Goal: Information Seeking & Learning: Learn about a topic

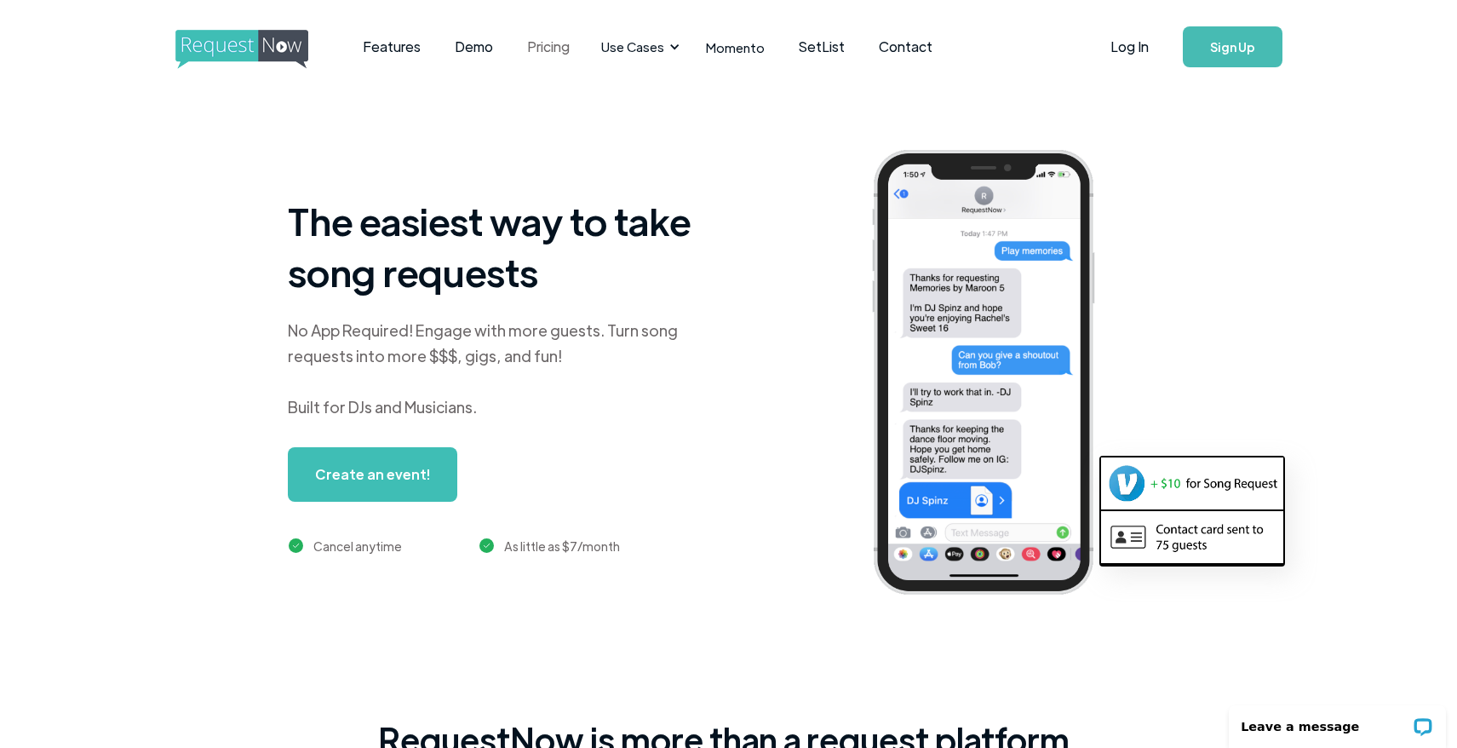
click at [549, 46] on link "Pricing" at bounding box center [548, 46] width 77 height 53
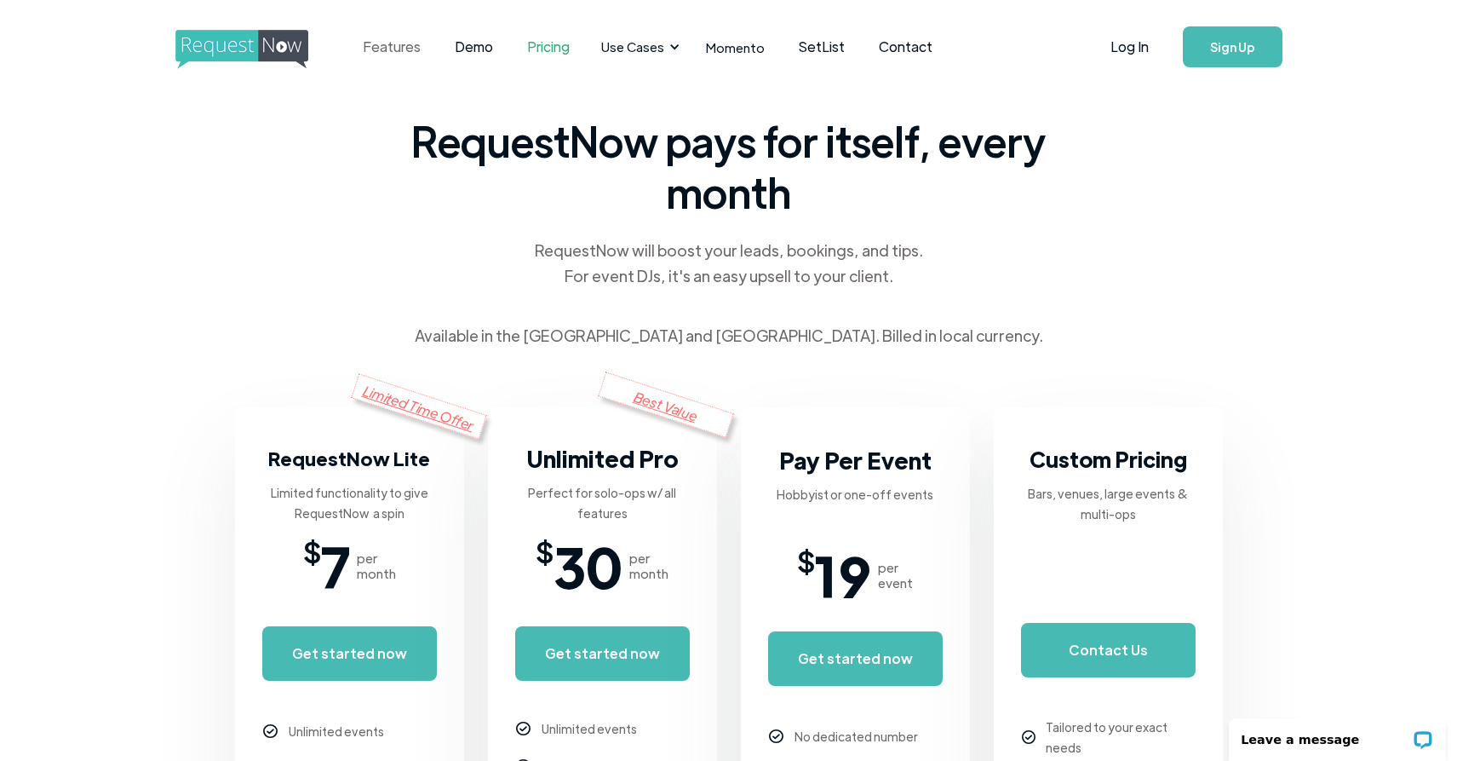
click at [389, 49] on link "Features" at bounding box center [392, 46] width 92 height 53
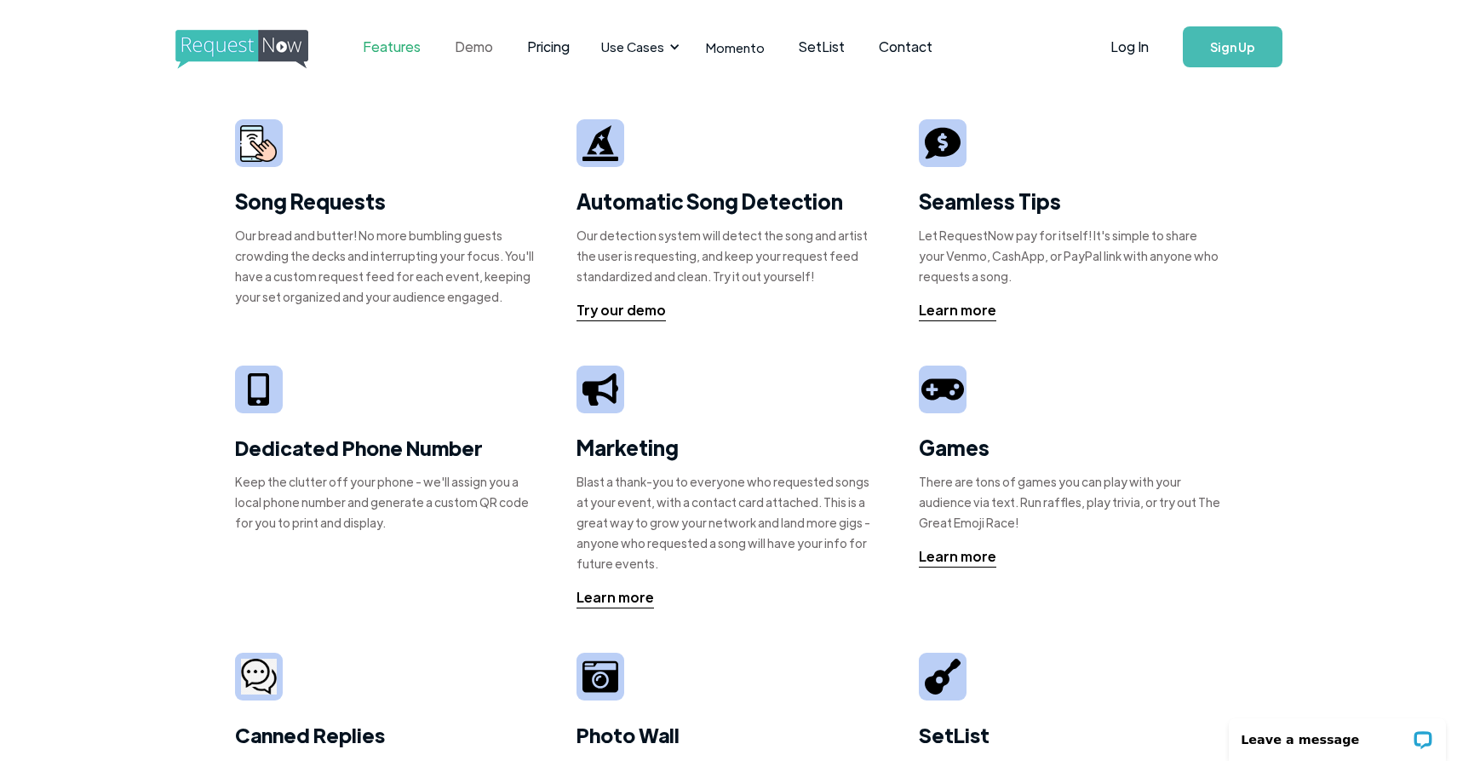
click at [486, 50] on link "Demo" at bounding box center [474, 46] width 72 height 53
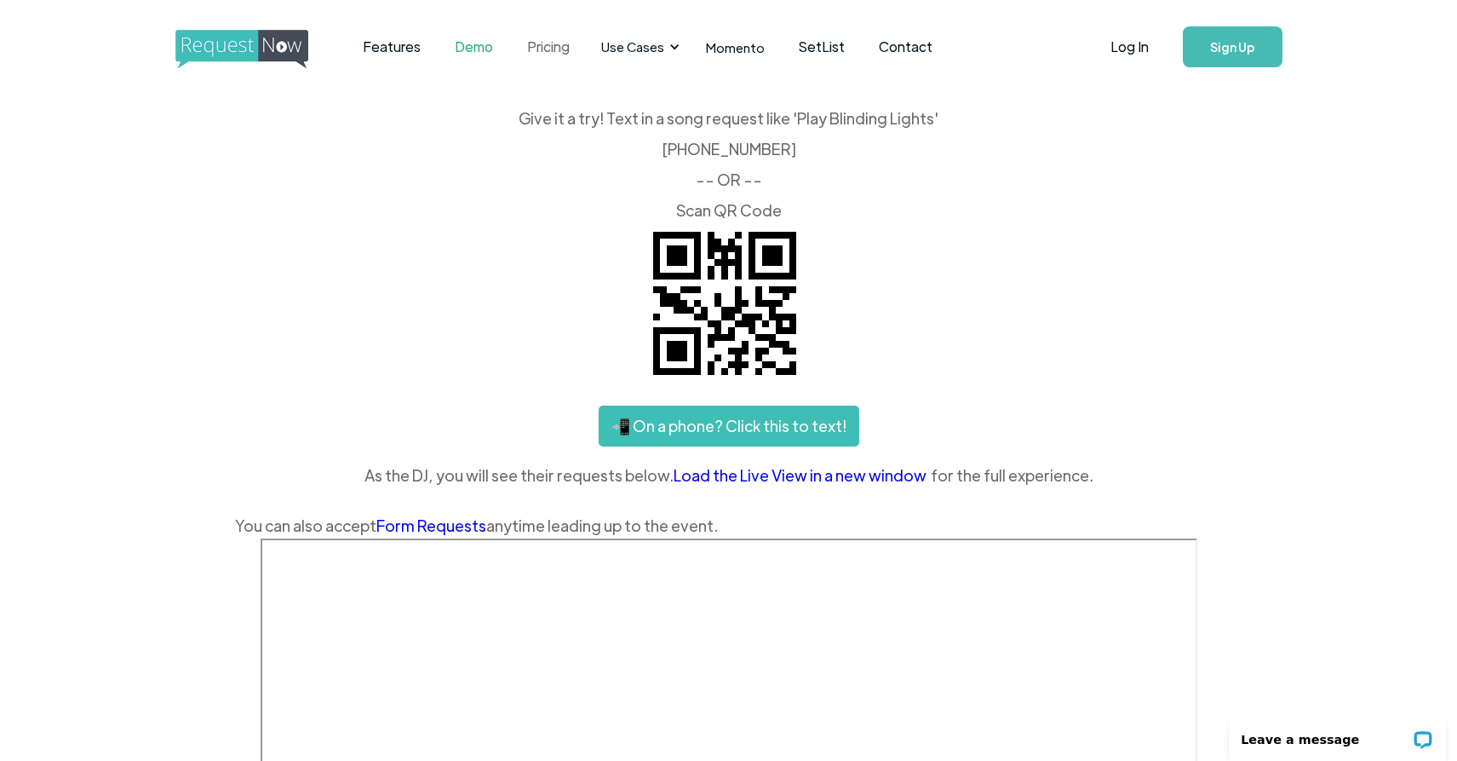
click at [542, 41] on link "Pricing" at bounding box center [548, 46] width 77 height 53
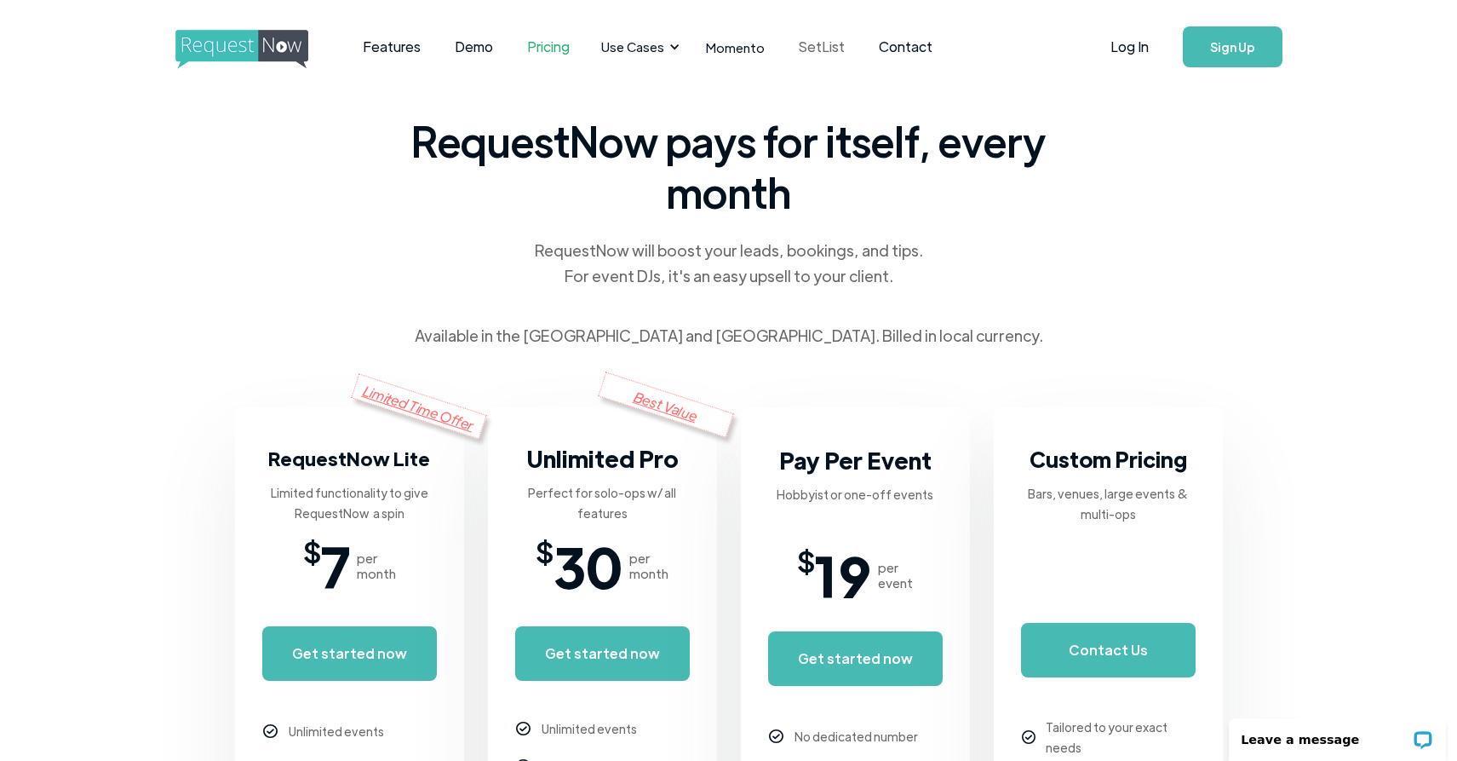
click at [809, 47] on link "SetList" at bounding box center [822, 46] width 80 height 53
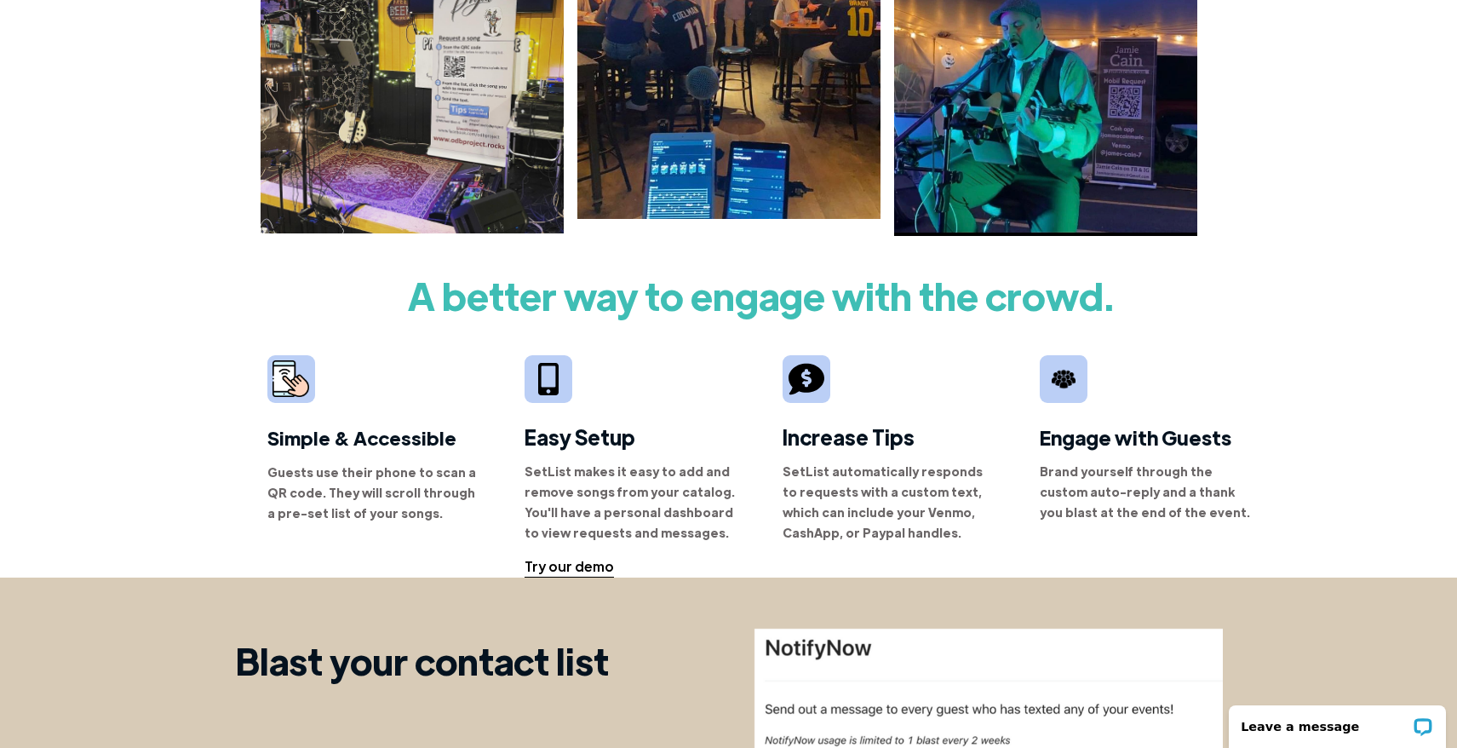
scroll to position [45, 0]
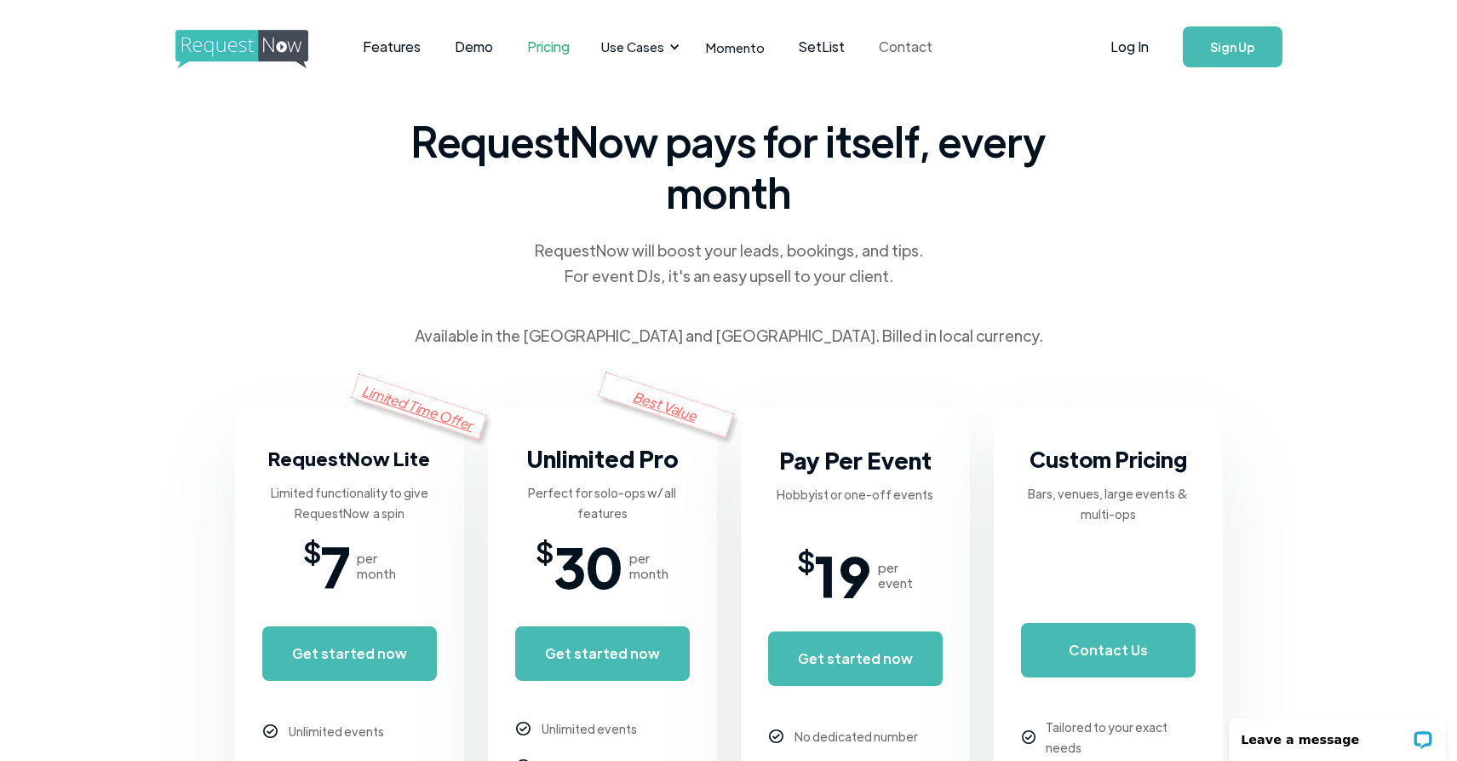
click at [894, 45] on link "Contact" at bounding box center [906, 46] width 88 height 53
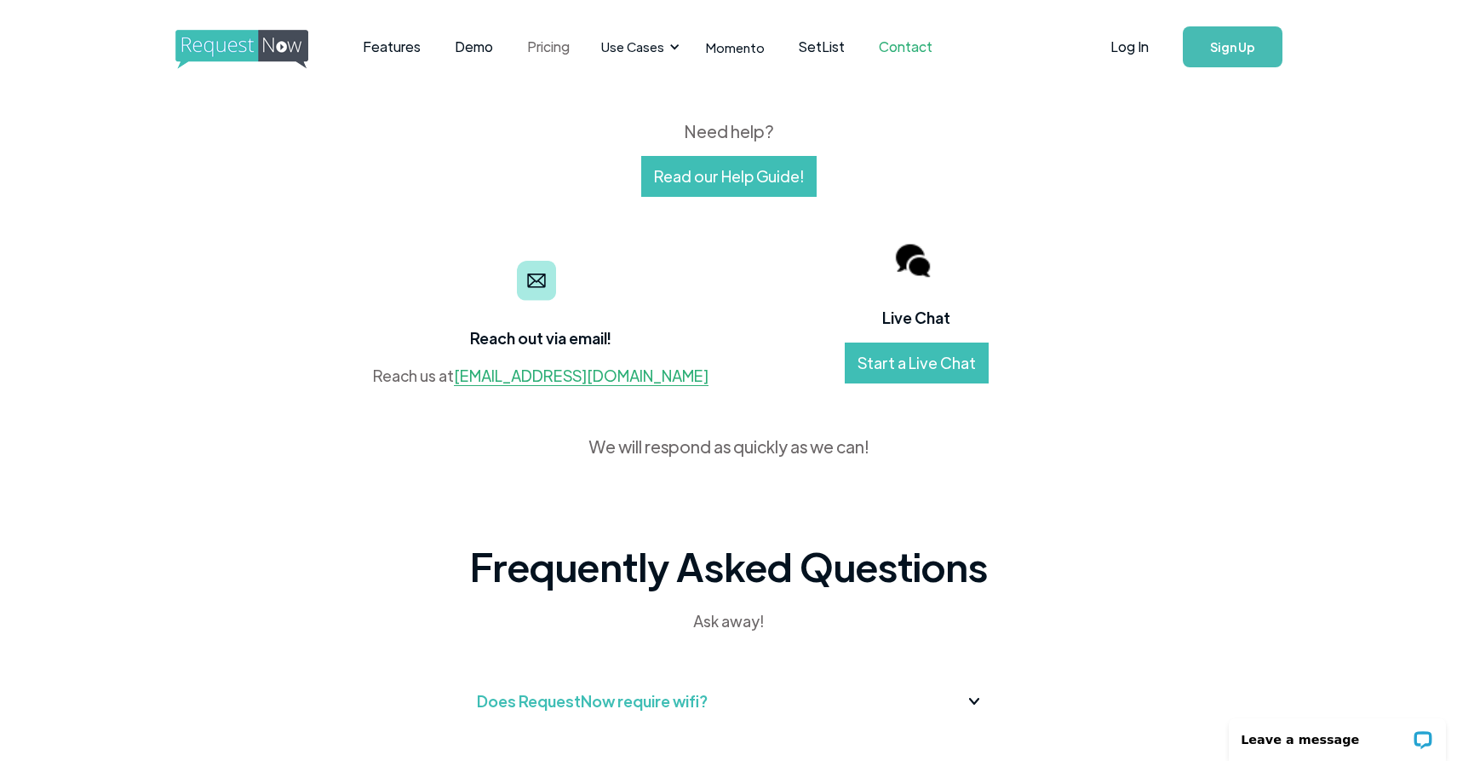
click at [524, 48] on link "Pricing" at bounding box center [548, 46] width 77 height 53
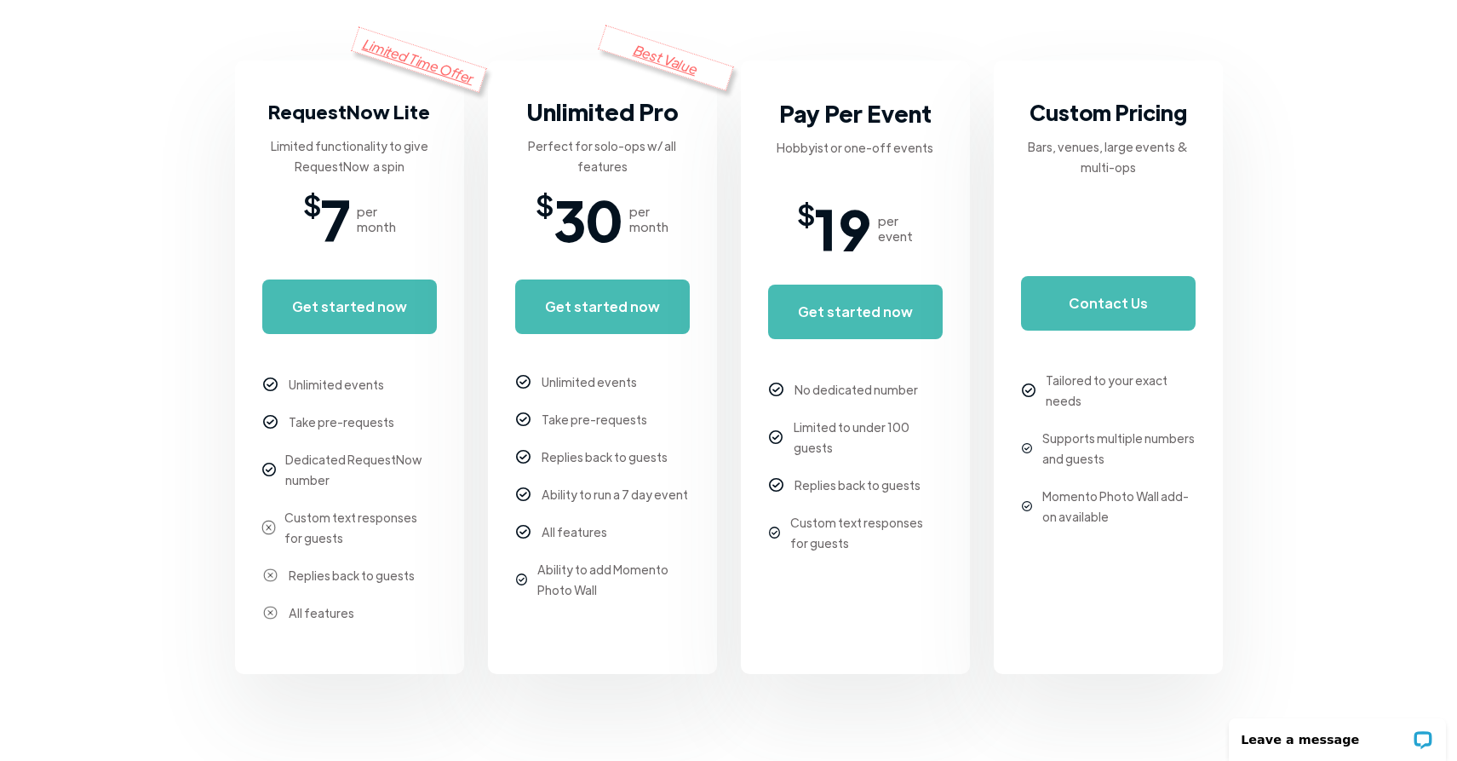
scroll to position [330, 0]
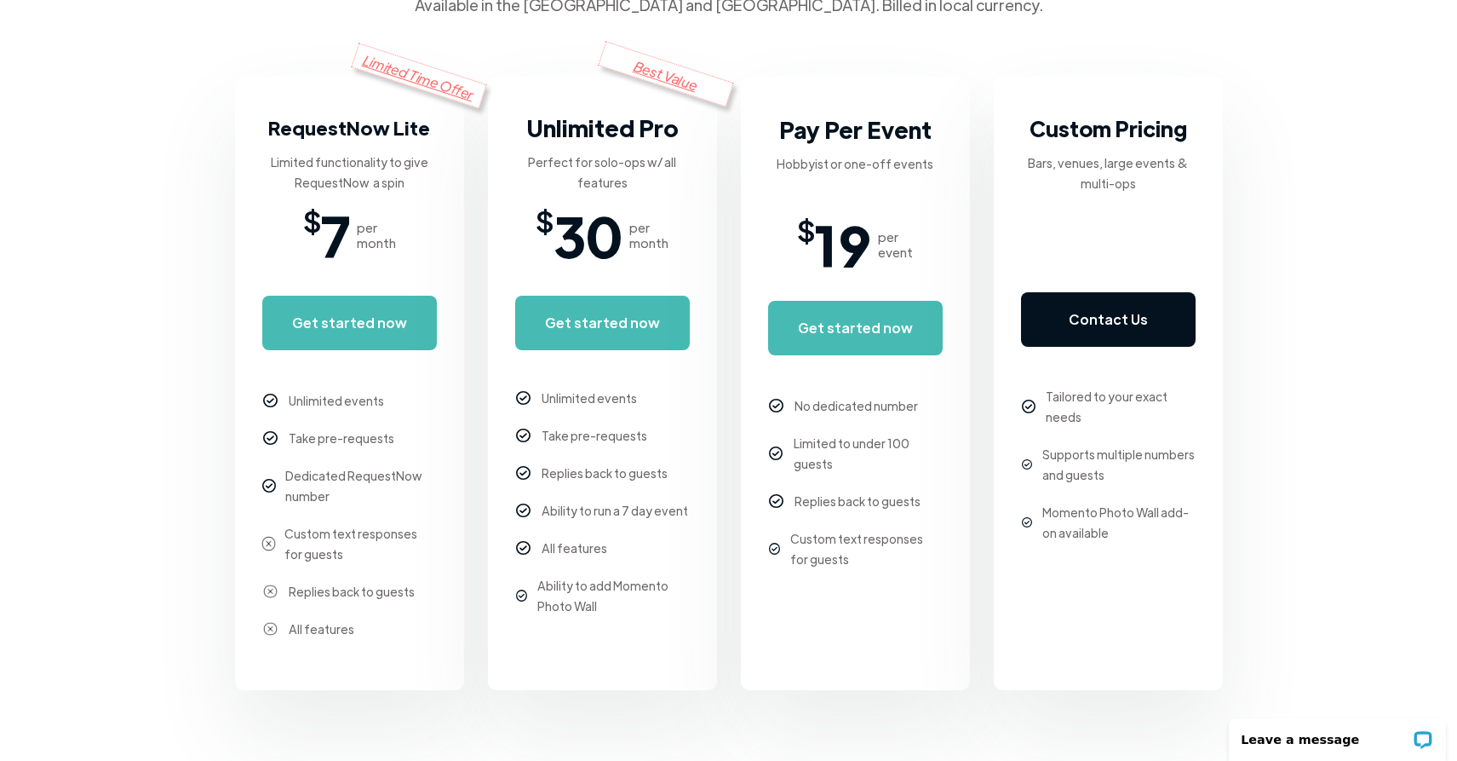
click at [1095, 334] on link "Contact Us" at bounding box center [1108, 319] width 175 height 55
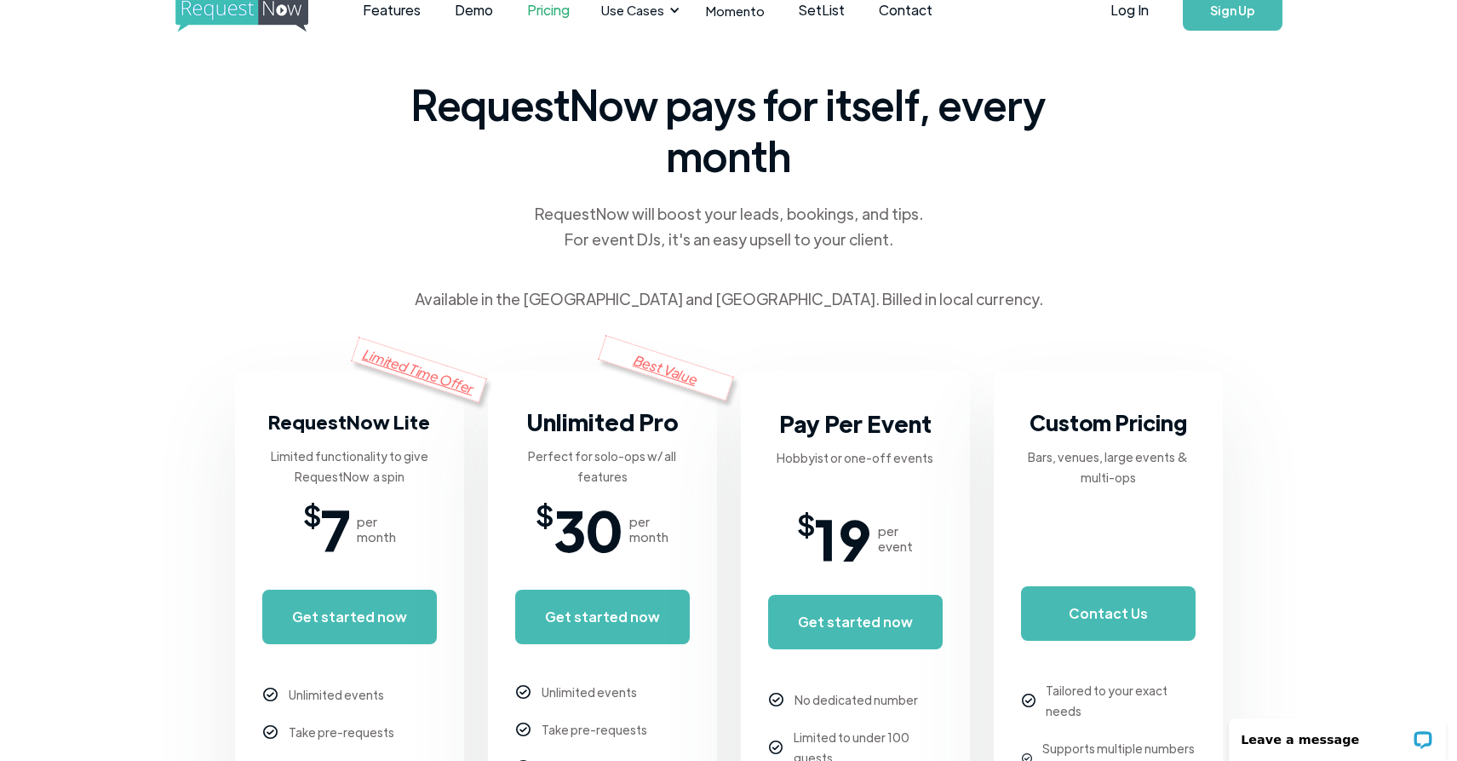
scroll to position [0, 0]
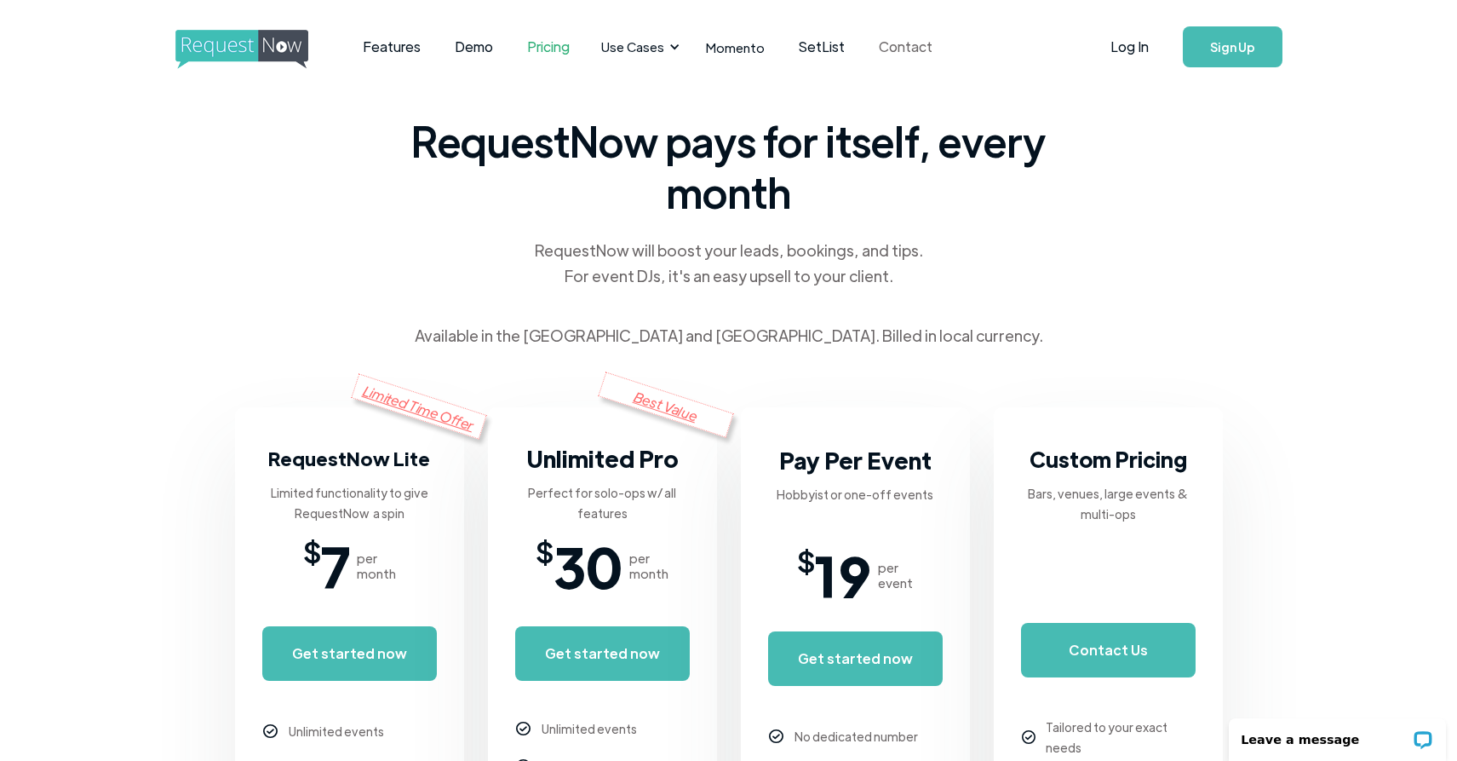
click at [914, 45] on link "Contact" at bounding box center [906, 46] width 88 height 53
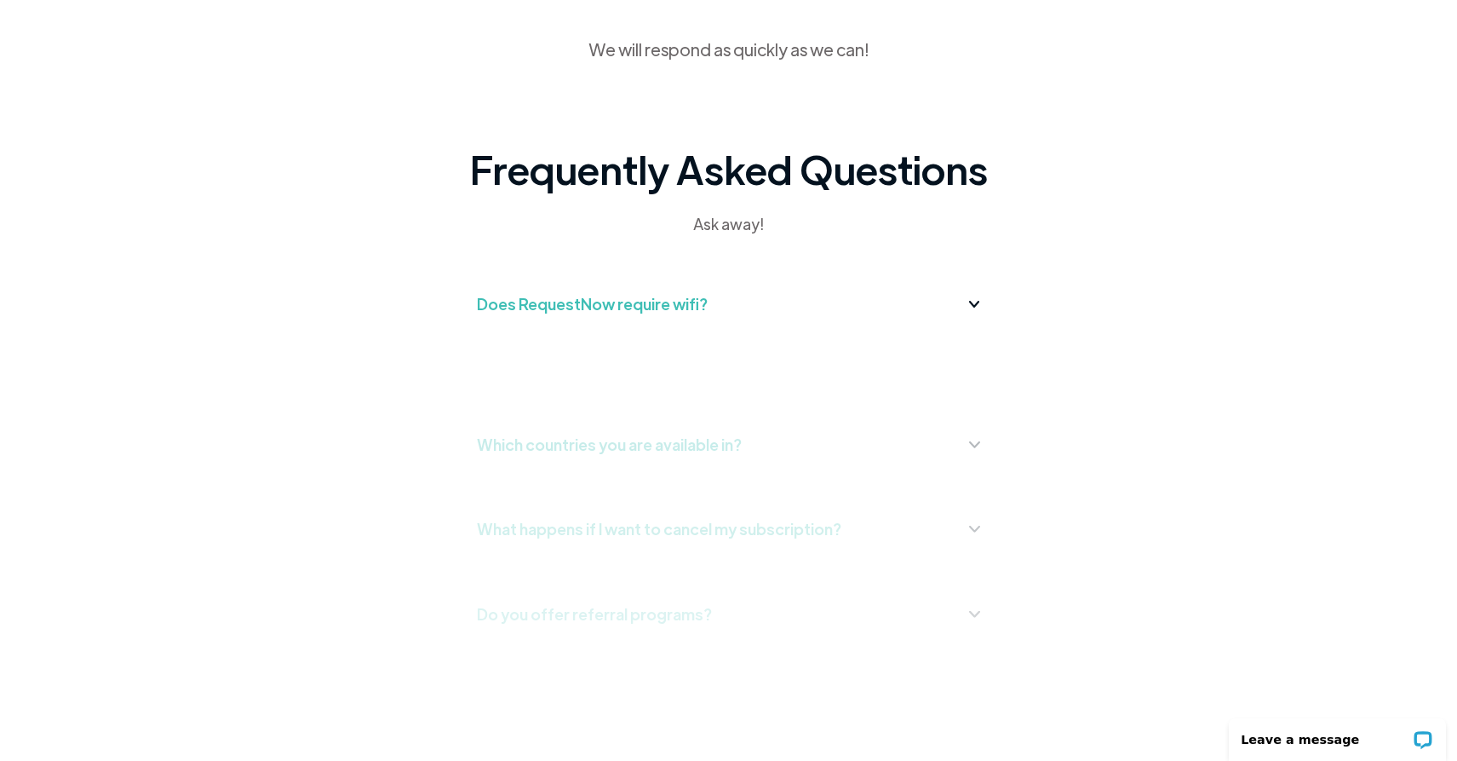
scroll to position [499, 0]
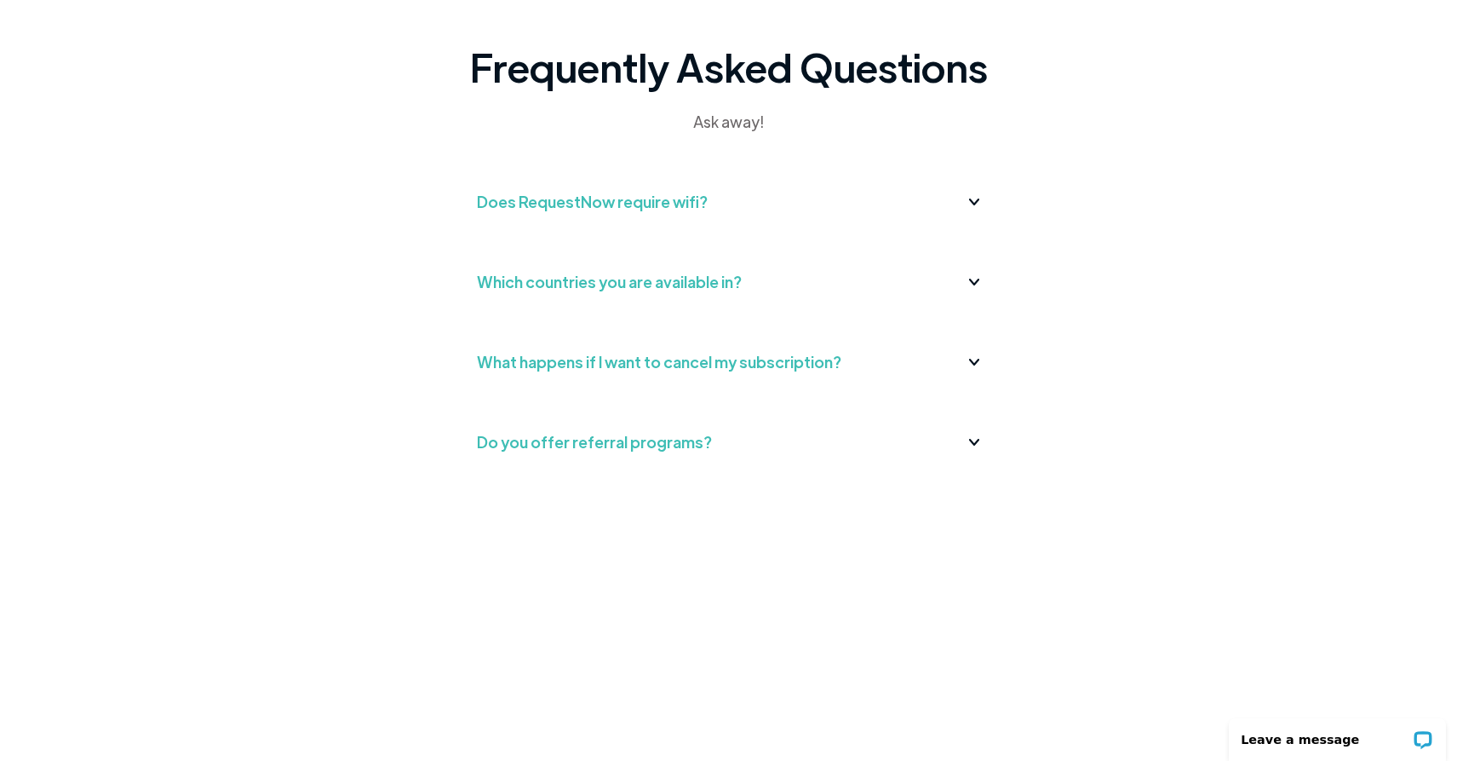
click at [965, 204] on div "Does RequestNow require wifi?" at bounding box center [729, 201] width 504 height 27
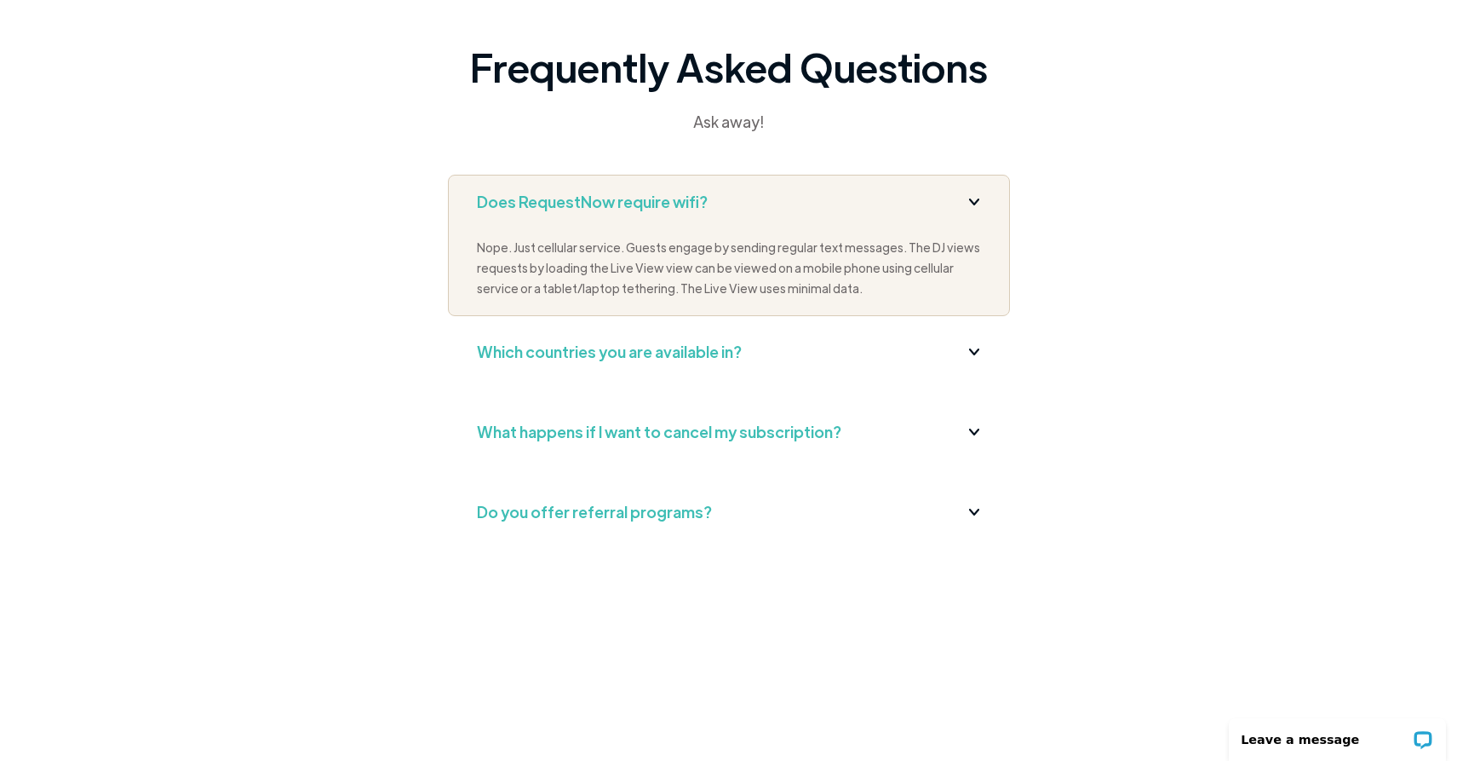
click at [972, 200] on img at bounding box center [974, 201] width 11 height 6
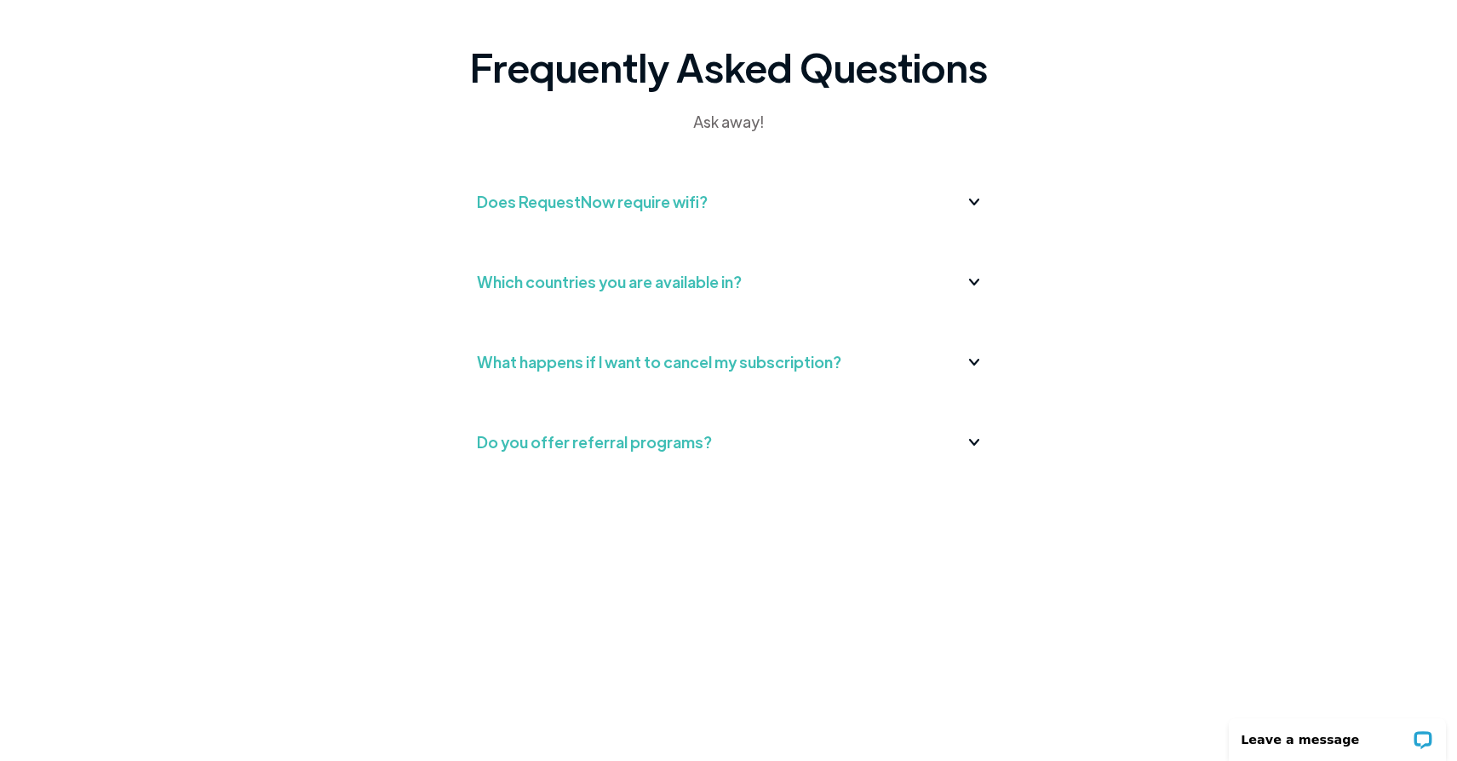
click at [966, 368] on div "What happens if I want to cancel my subscription?" at bounding box center [729, 361] width 504 height 27
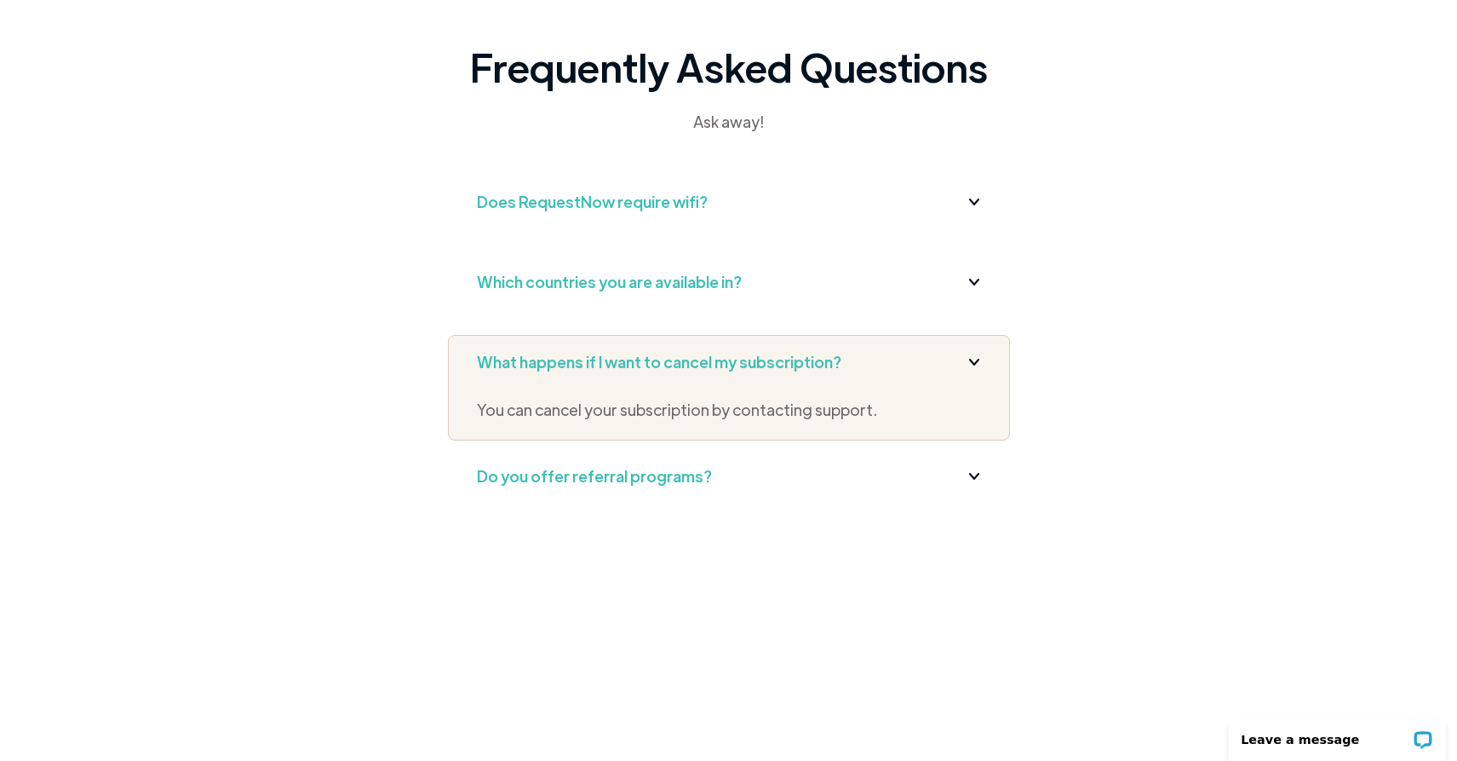
click at [966, 368] on div "What happens if I want to cancel my subscription?" at bounding box center [729, 361] width 504 height 27
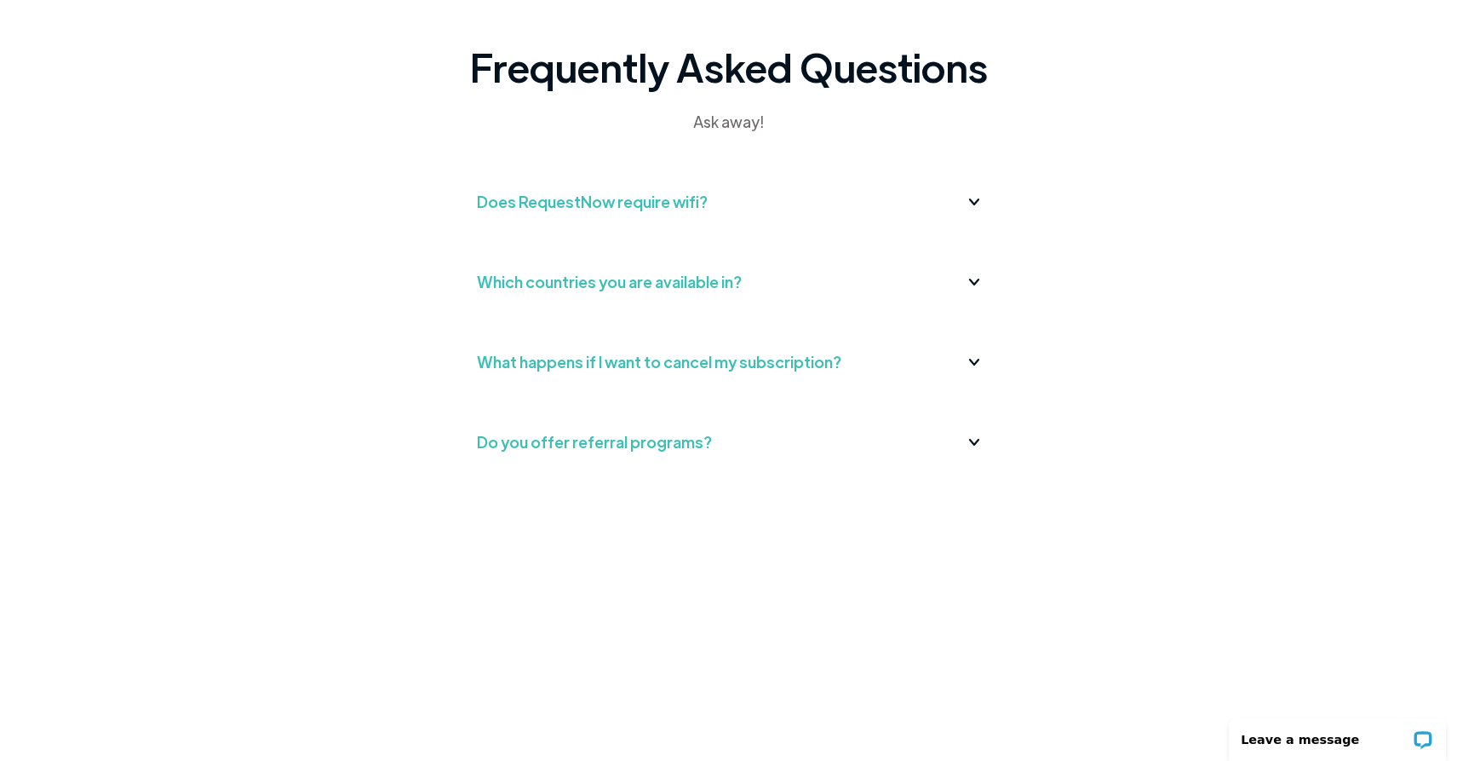
click at [944, 460] on div "Do you offer referral programs? Yes, please reach out to us!" at bounding box center [729, 451] width 562 height 72
click at [968, 450] on div "Do you offer referral programs?" at bounding box center [729, 441] width 504 height 27
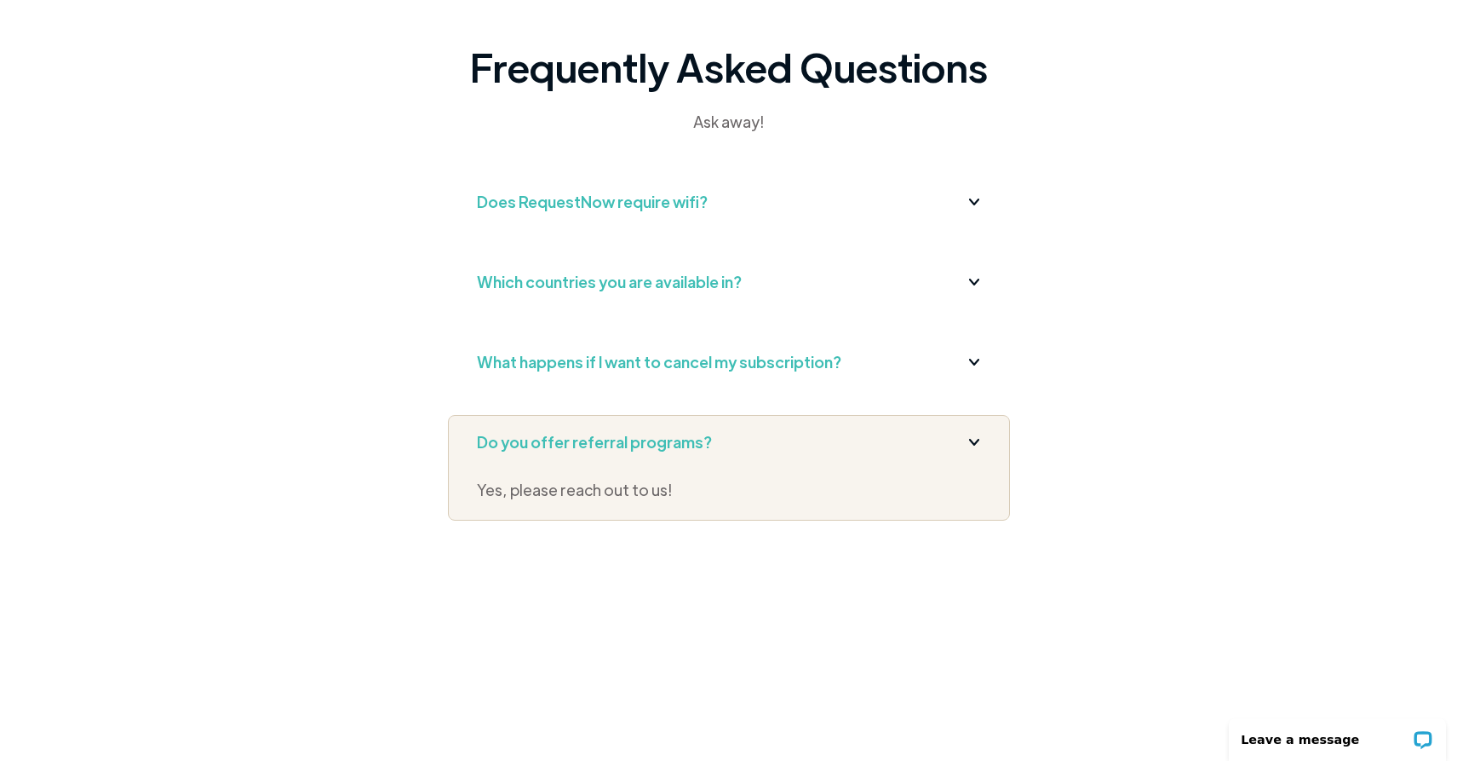
click at [968, 450] on div "Do you offer referral programs?" at bounding box center [729, 441] width 504 height 27
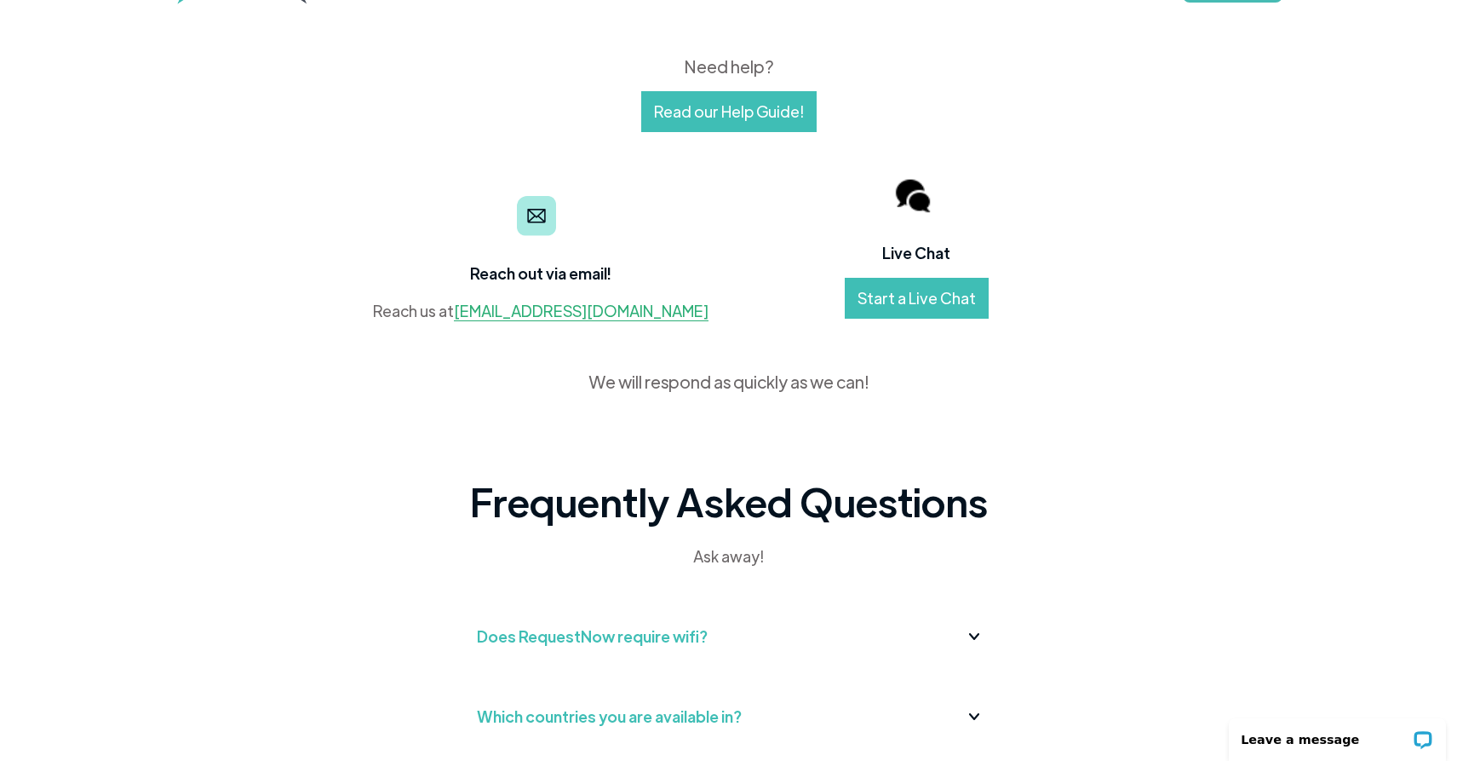
scroll to position [0, 0]
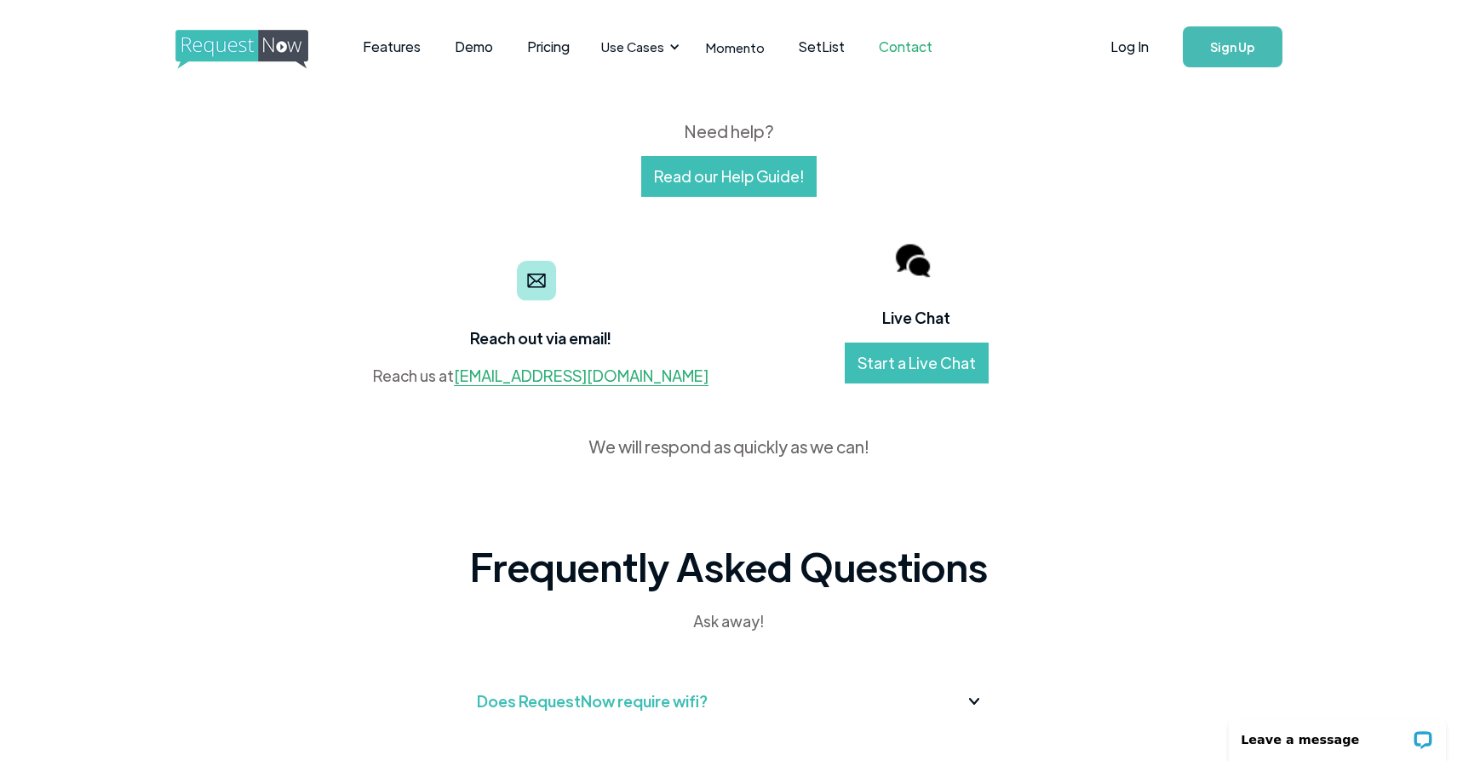
click at [723, 186] on link "Read our Help Guide!" at bounding box center [728, 176] width 175 height 41
click at [400, 53] on link "Features" at bounding box center [392, 46] width 92 height 53
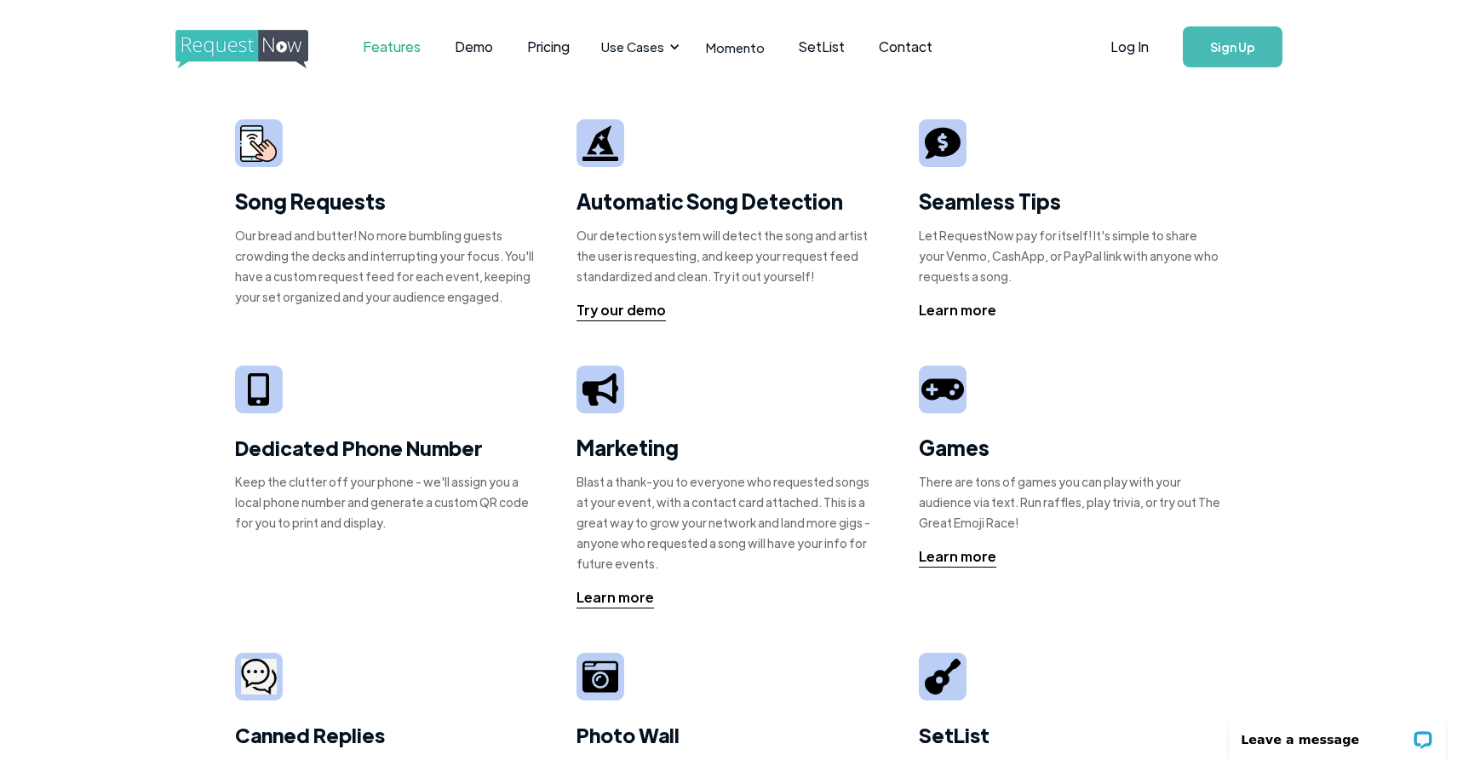
click at [963, 313] on div "Learn more" at bounding box center [958, 310] width 78 height 20
click at [735, 49] on link "Momento" at bounding box center [735, 47] width 93 height 50
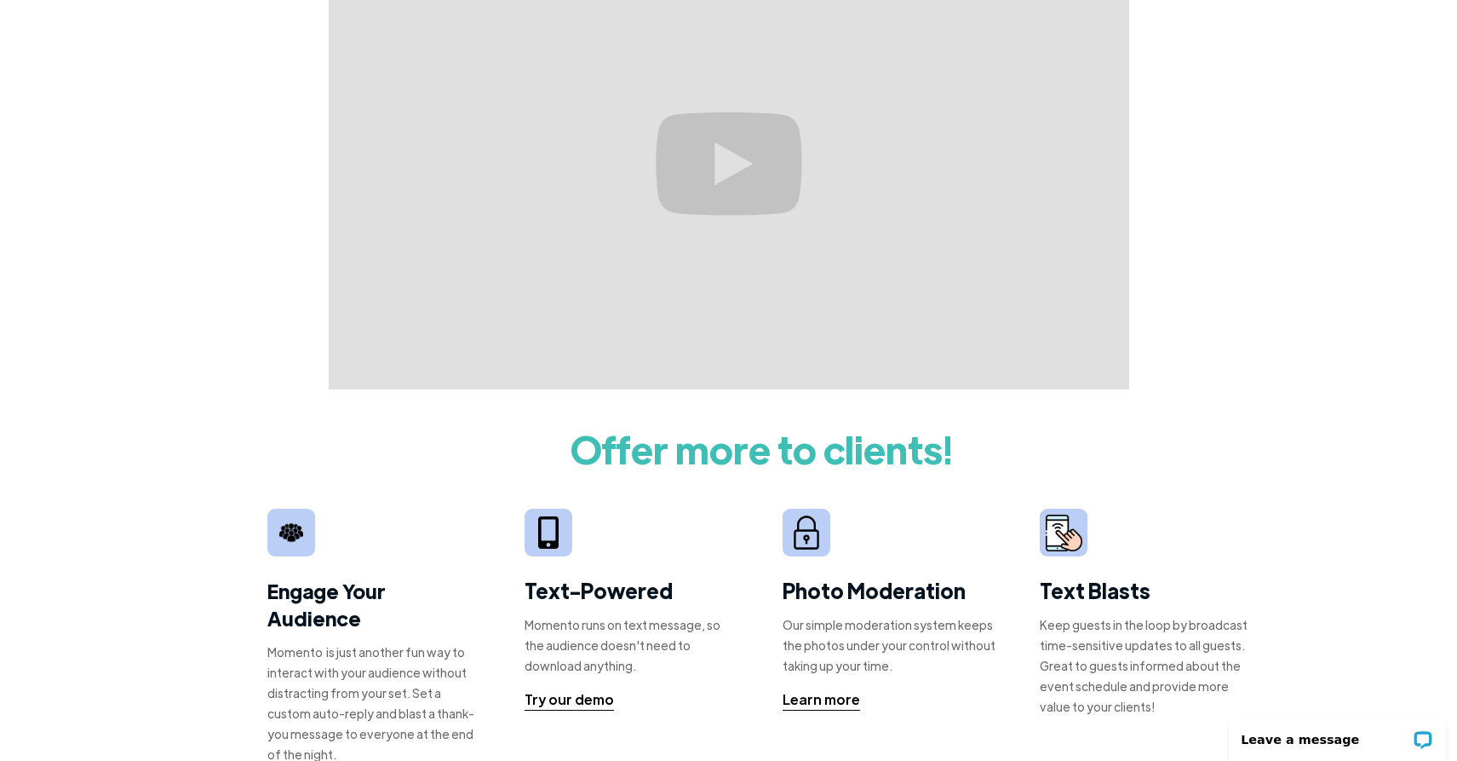
scroll to position [679, 0]
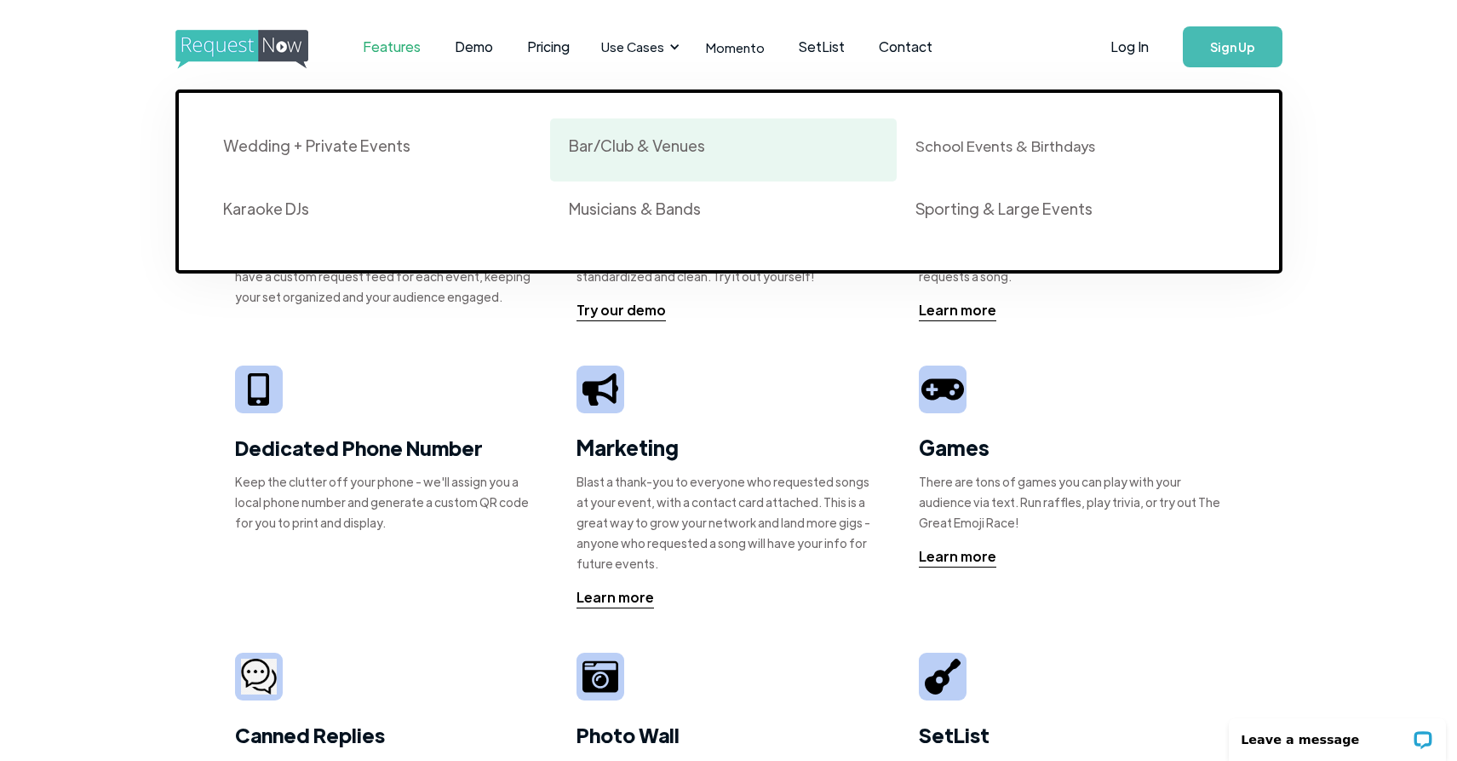
click at [790, 135] on div "Bar/Club & Venues" at bounding box center [723, 149] width 309 height 29
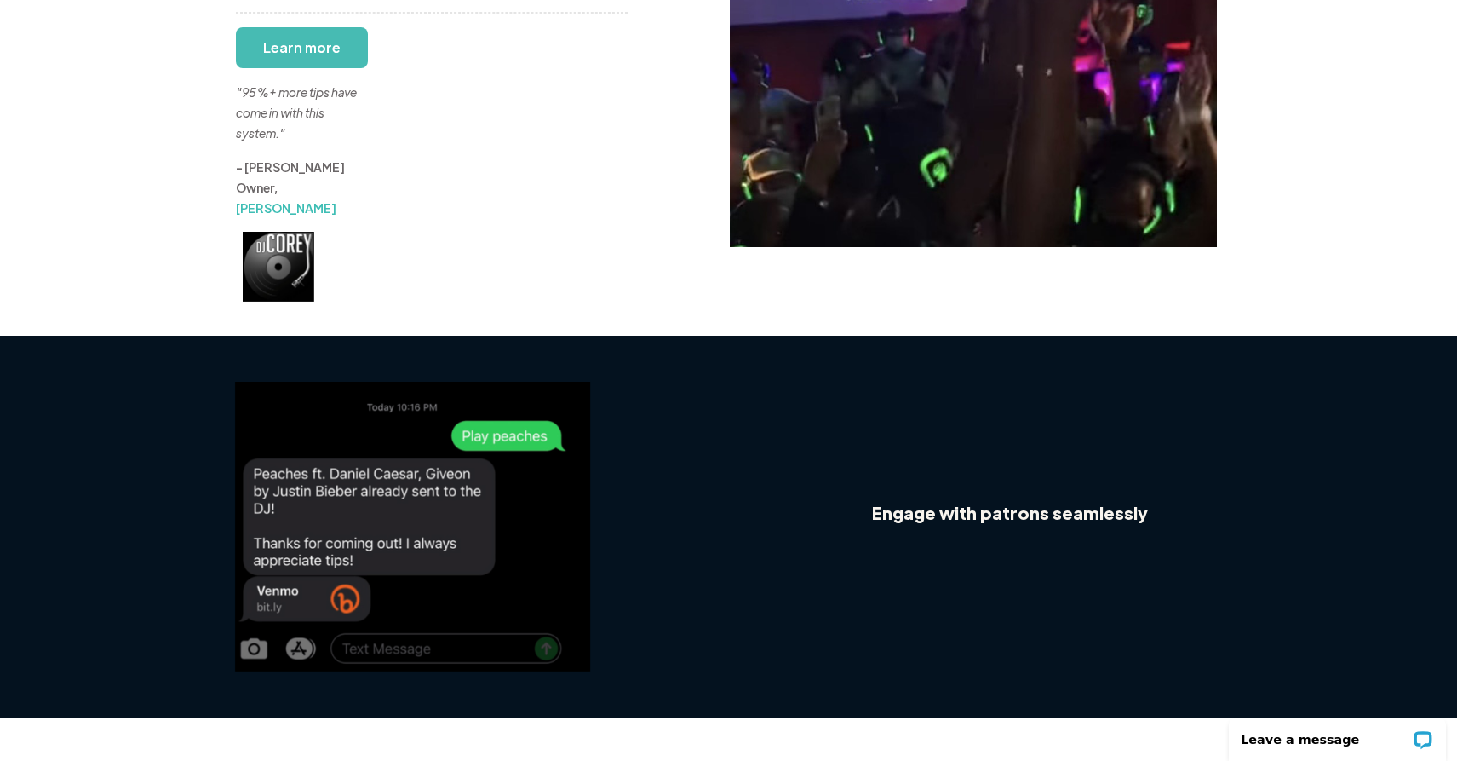
scroll to position [60, 0]
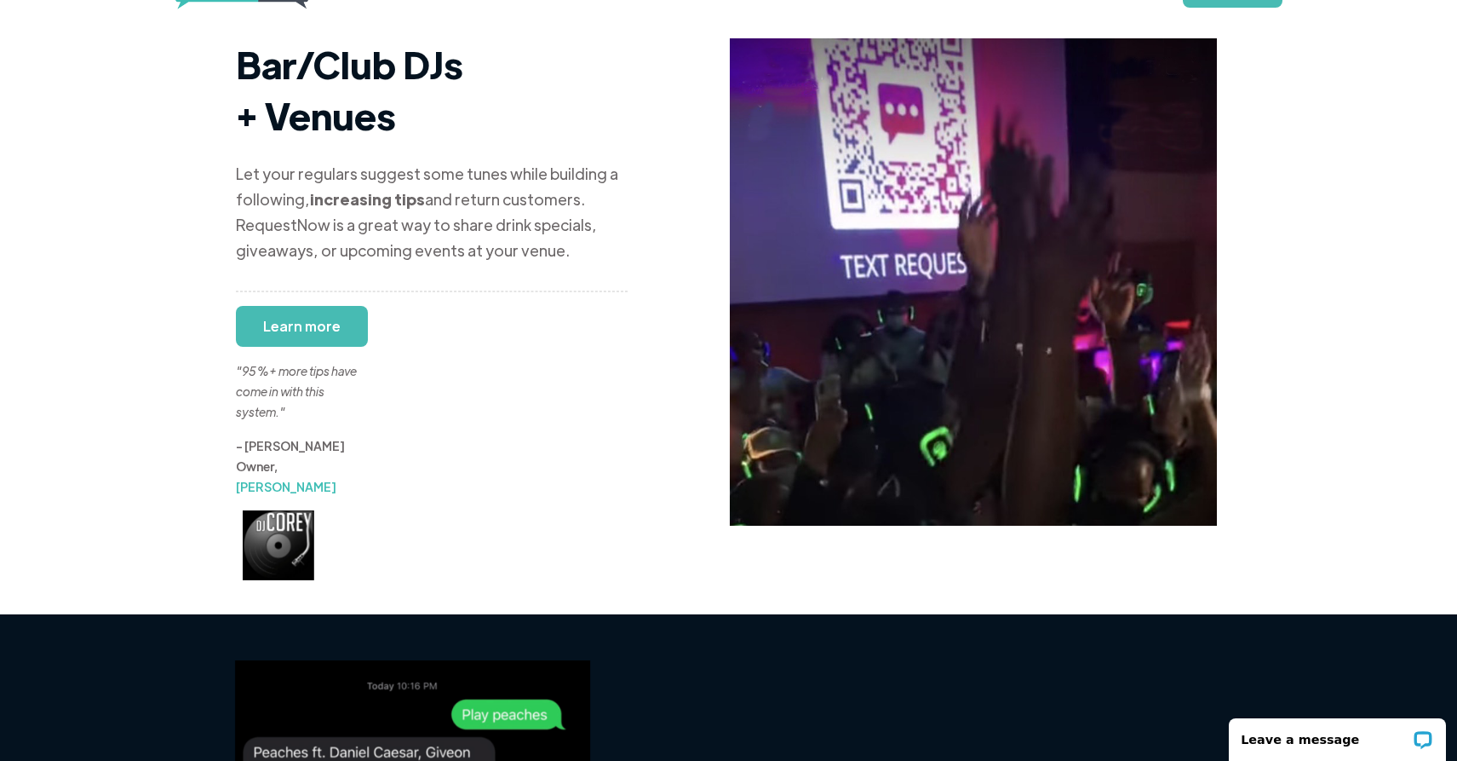
click at [265, 306] on link "Learn more" at bounding box center [302, 326] width 132 height 41
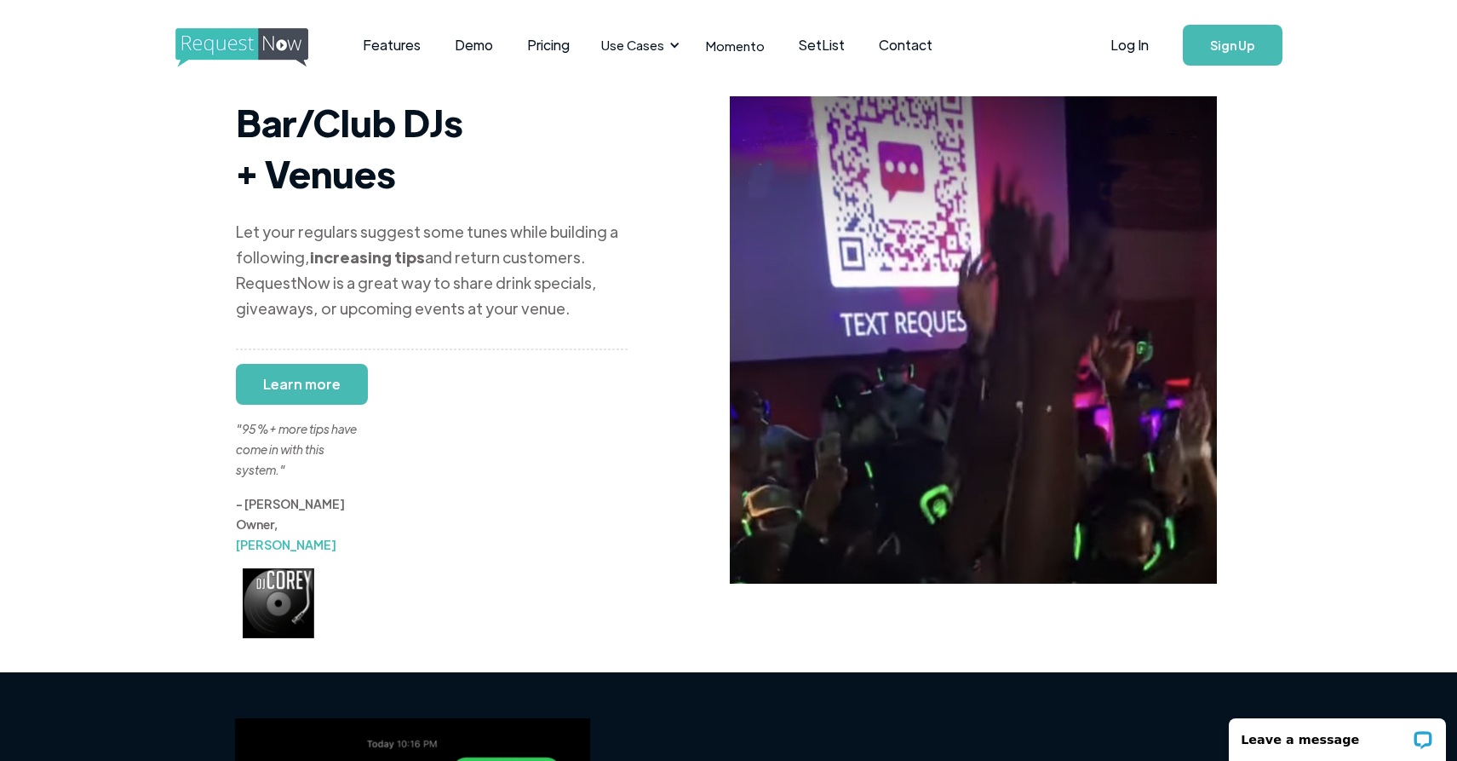
scroll to position [0, 0]
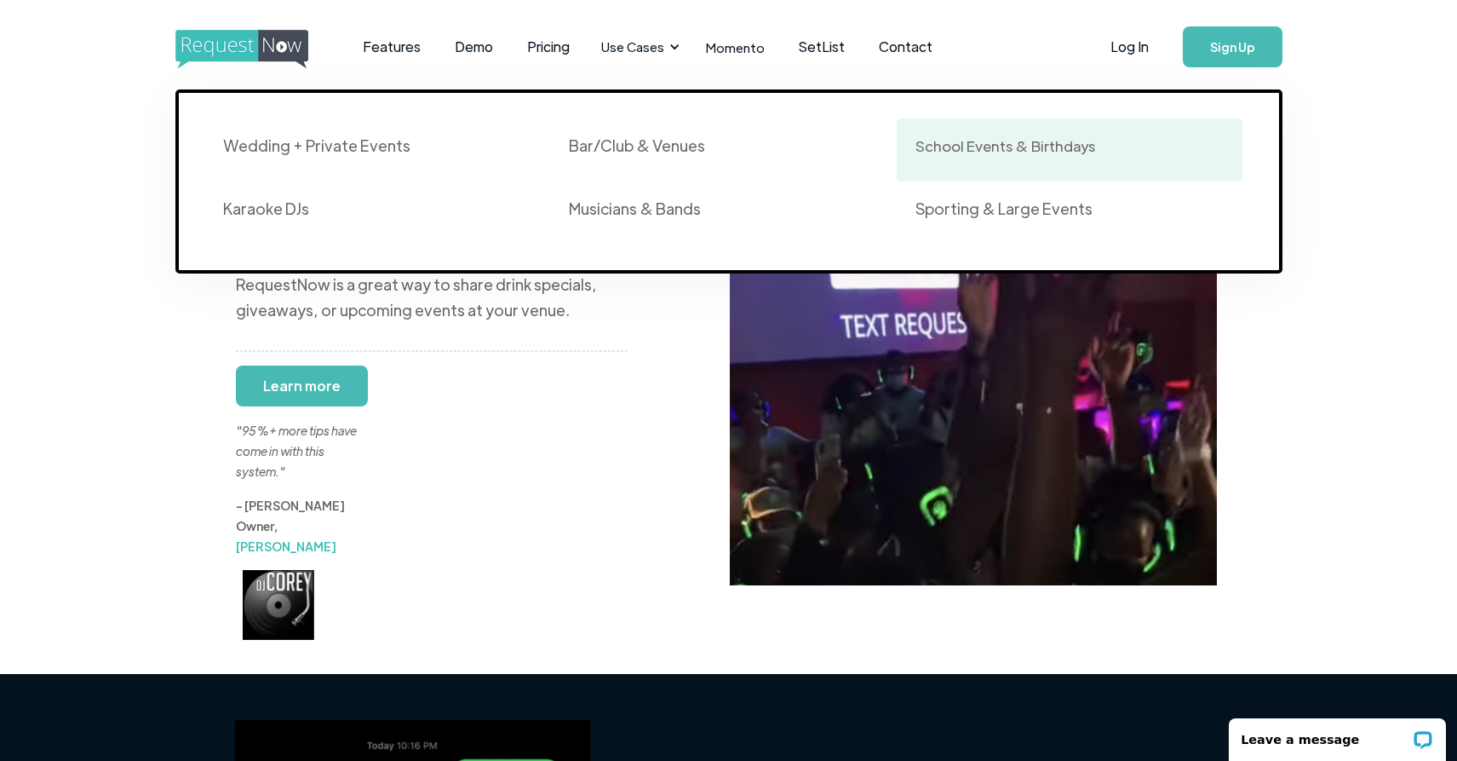
click at [1089, 161] on div "School Events & Birthdays" at bounding box center [1070, 149] width 309 height 29
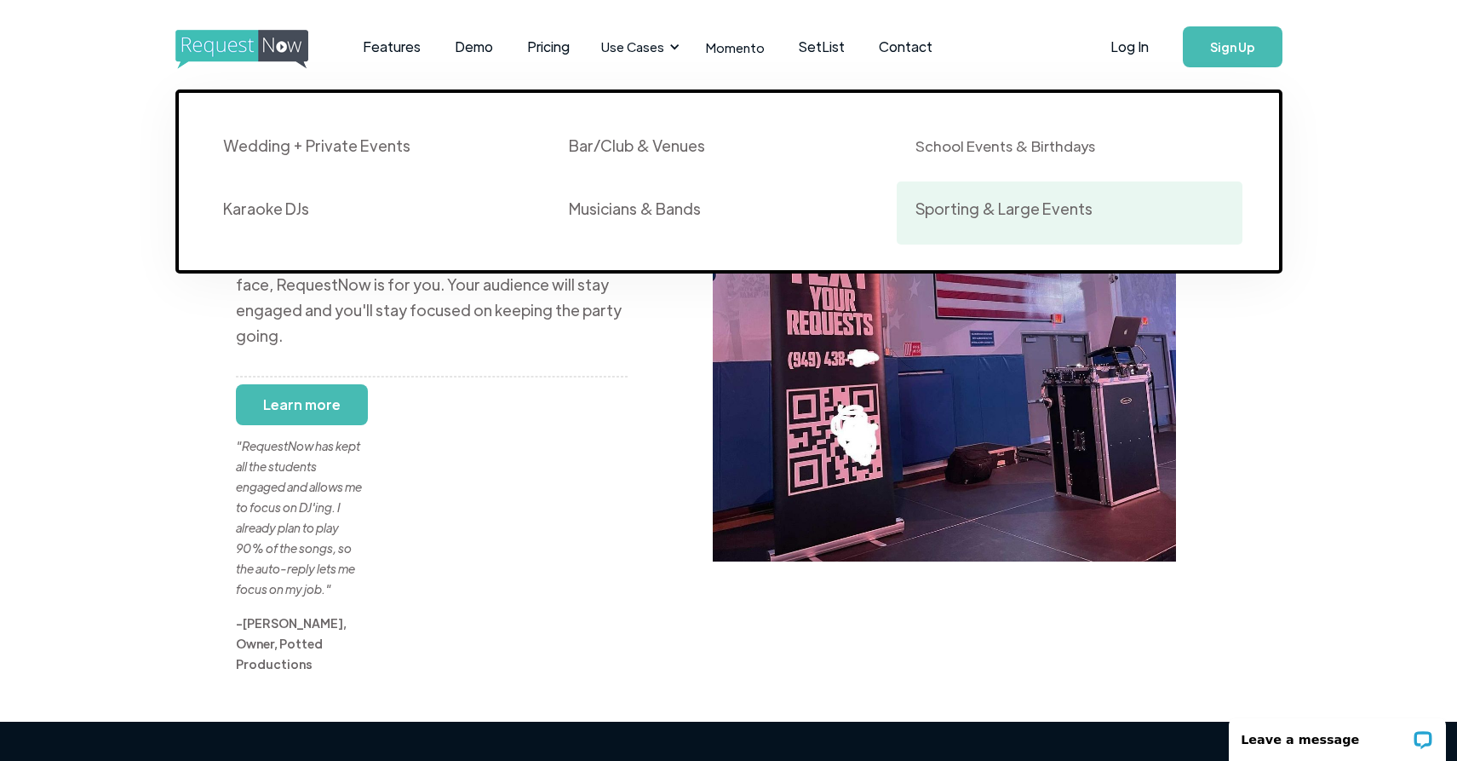
click at [1017, 206] on div "Sporting & Large Events" at bounding box center [1004, 208] width 177 height 20
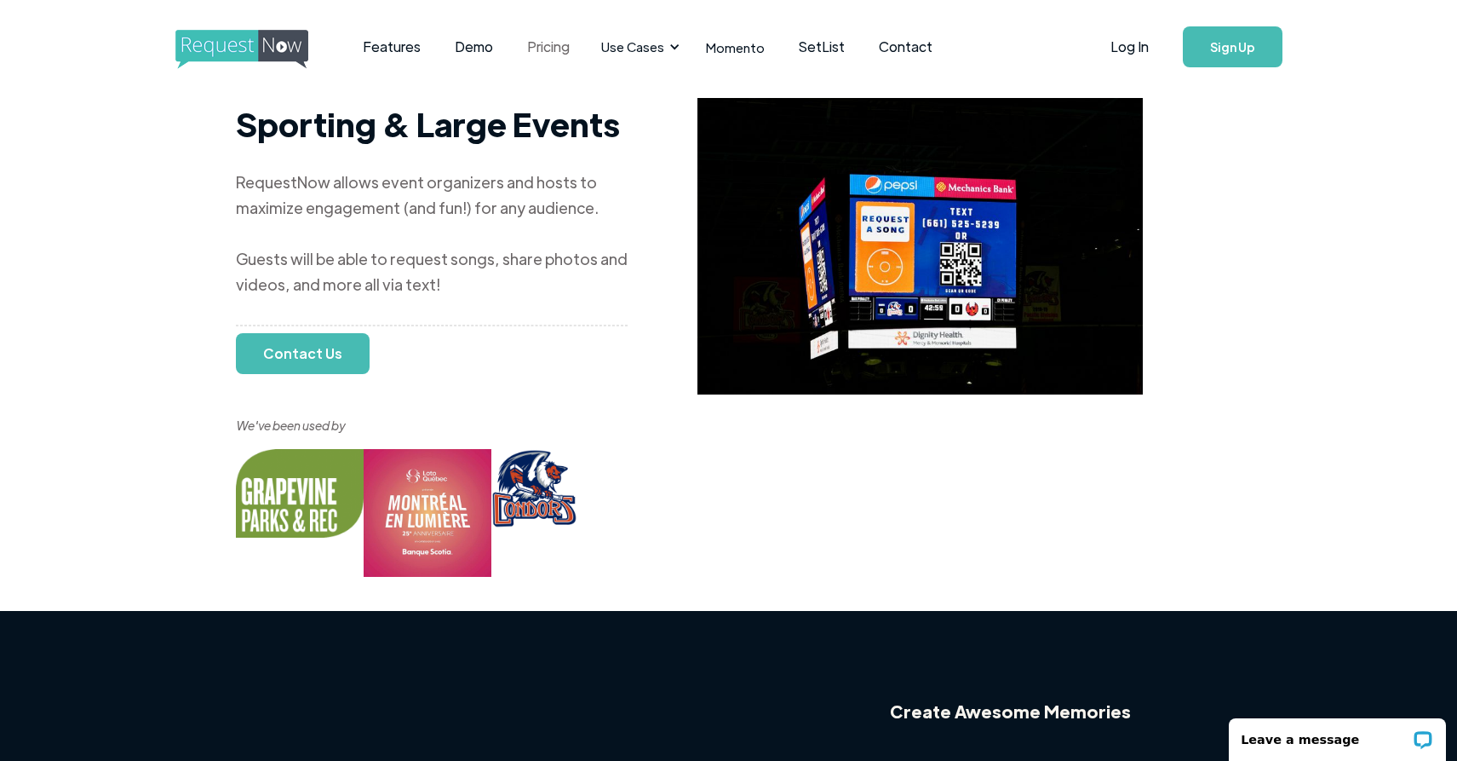
click at [559, 54] on link "Pricing" at bounding box center [548, 46] width 77 height 53
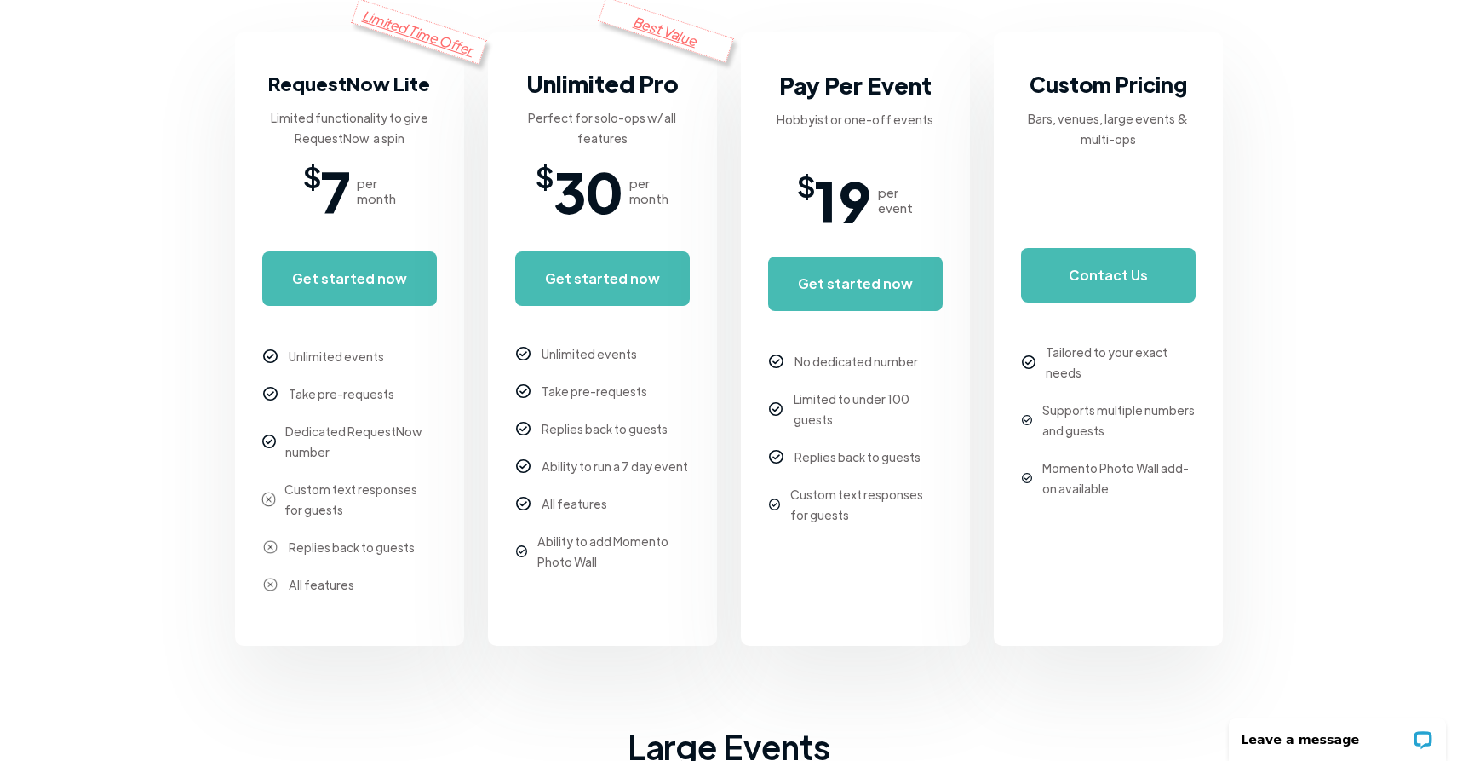
scroll to position [335, 0]
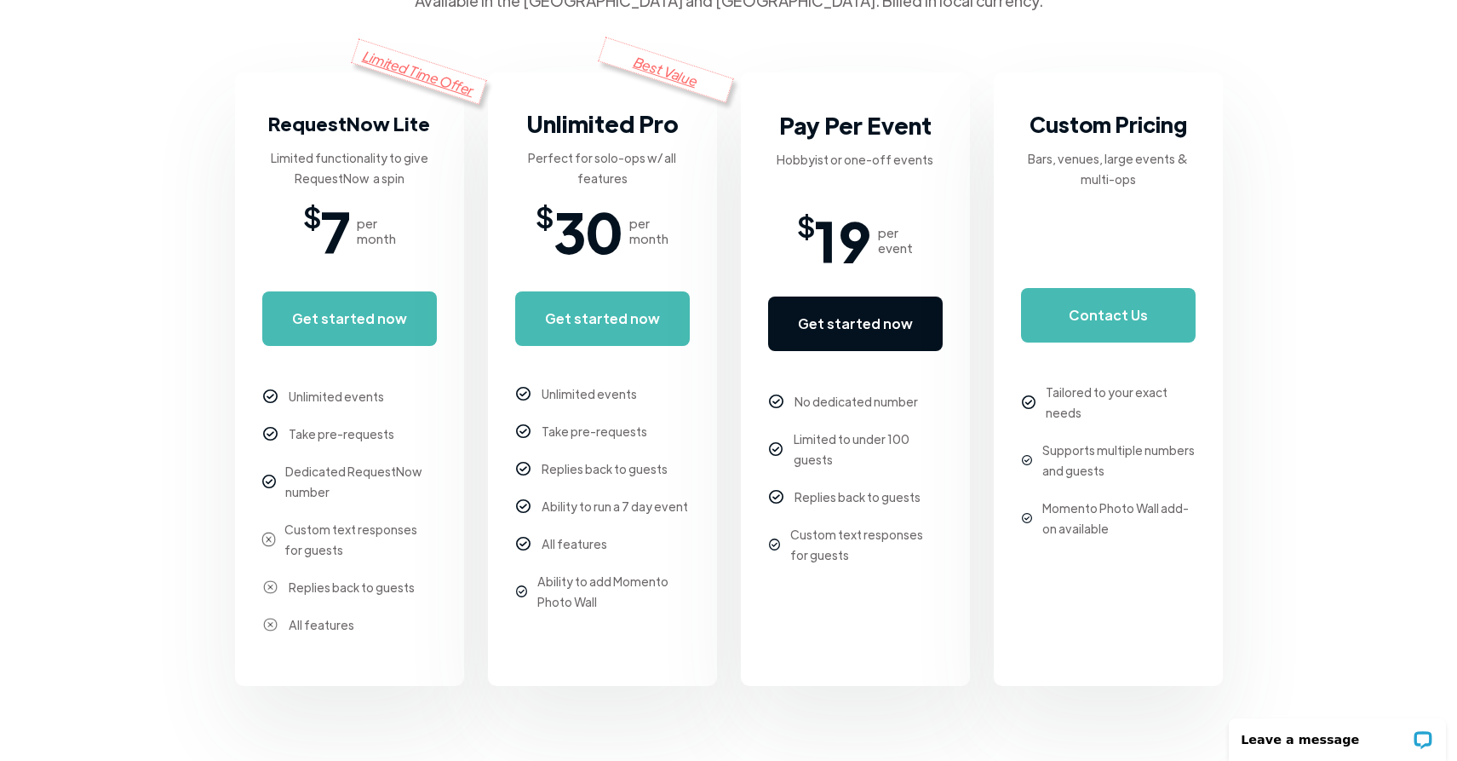
click at [904, 334] on link "Get started now" at bounding box center [855, 323] width 175 height 55
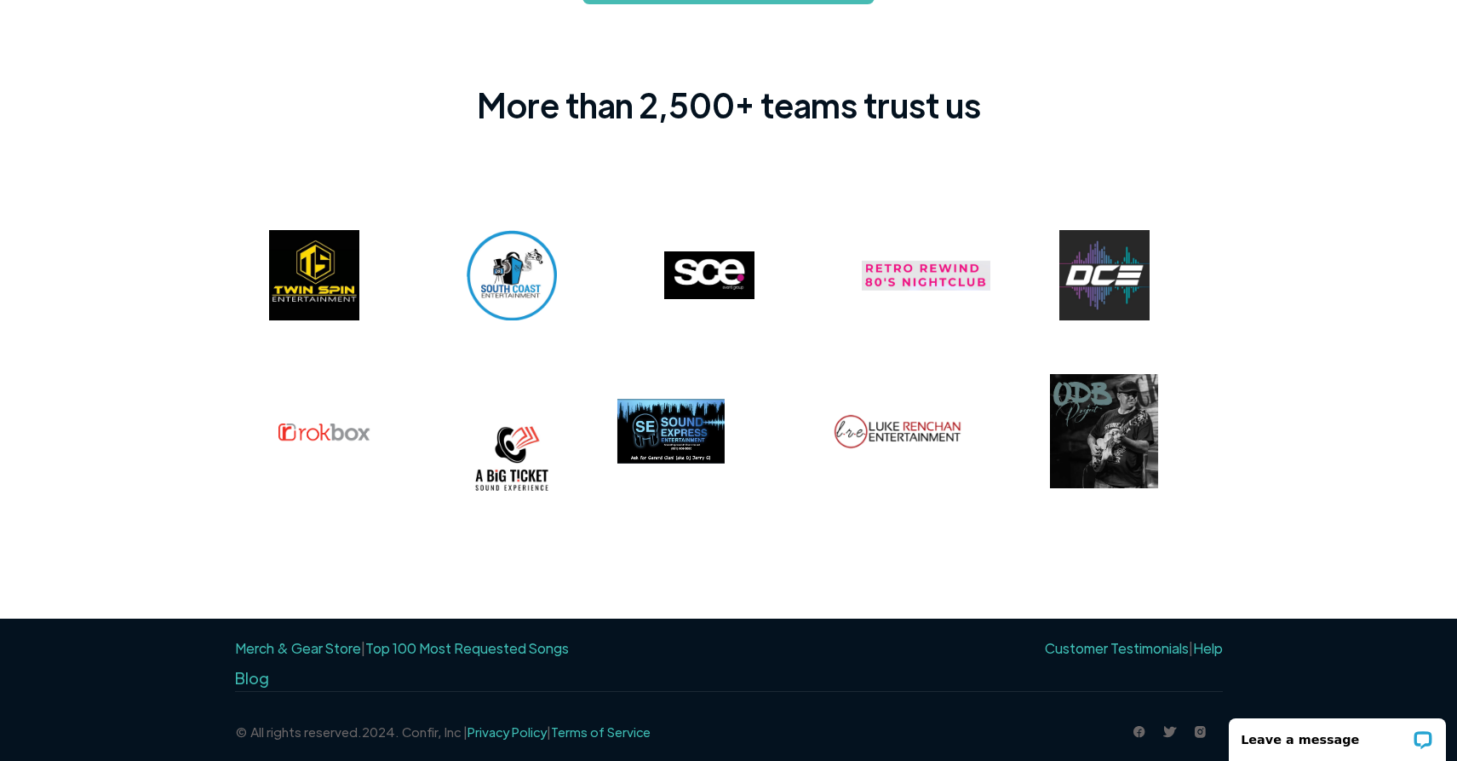
scroll to position [1313, 0]
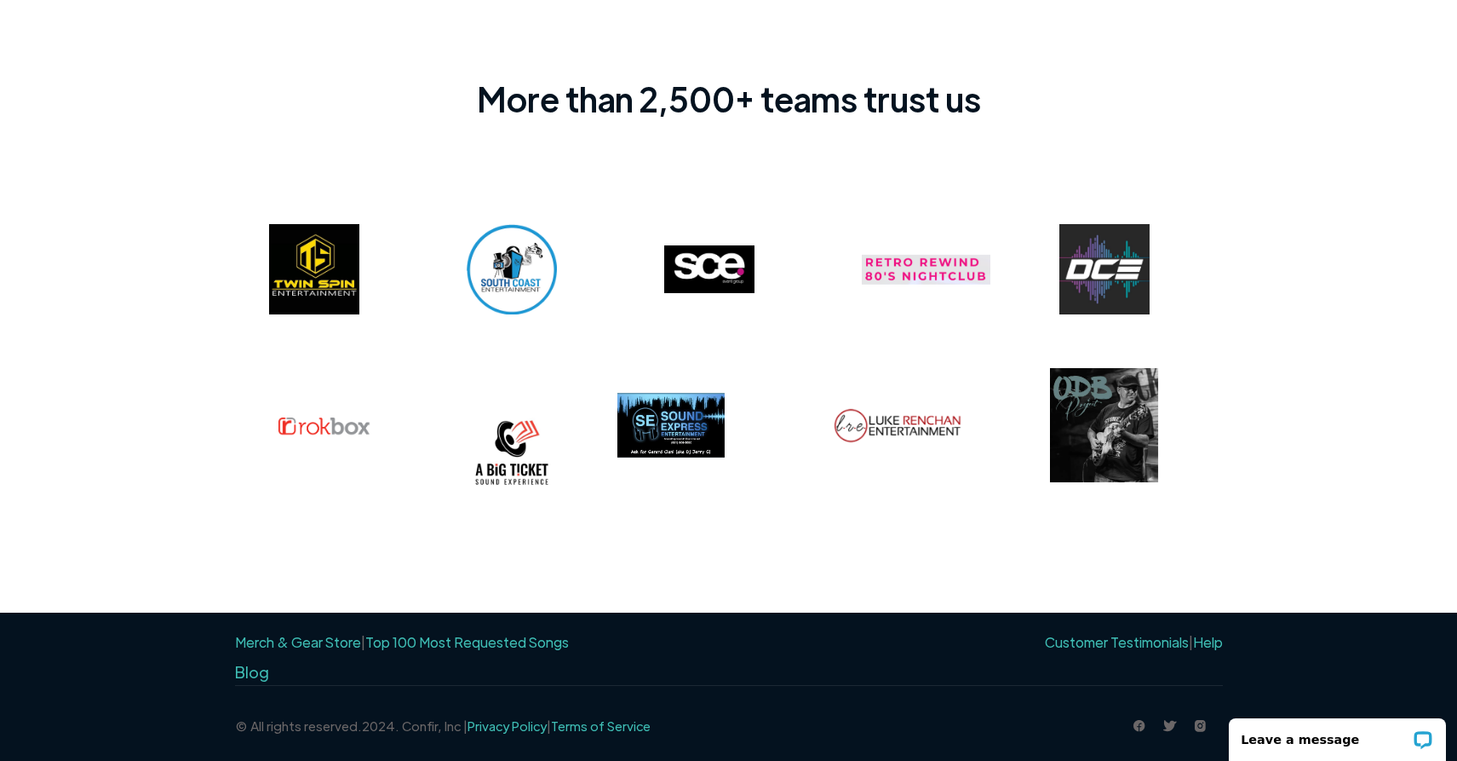
click at [529, 437] on img at bounding box center [511, 452] width 85 height 85
click at [342, 272] on img at bounding box center [314, 269] width 90 height 90
click at [509, 272] on img at bounding box center [512, 269] width 90 height 90
click at [720, 277] on img at bounding box center [709, 269] width 90 height 48
click at [1128, 279] on img at bounding box center [1105, 269] width 90 height 90
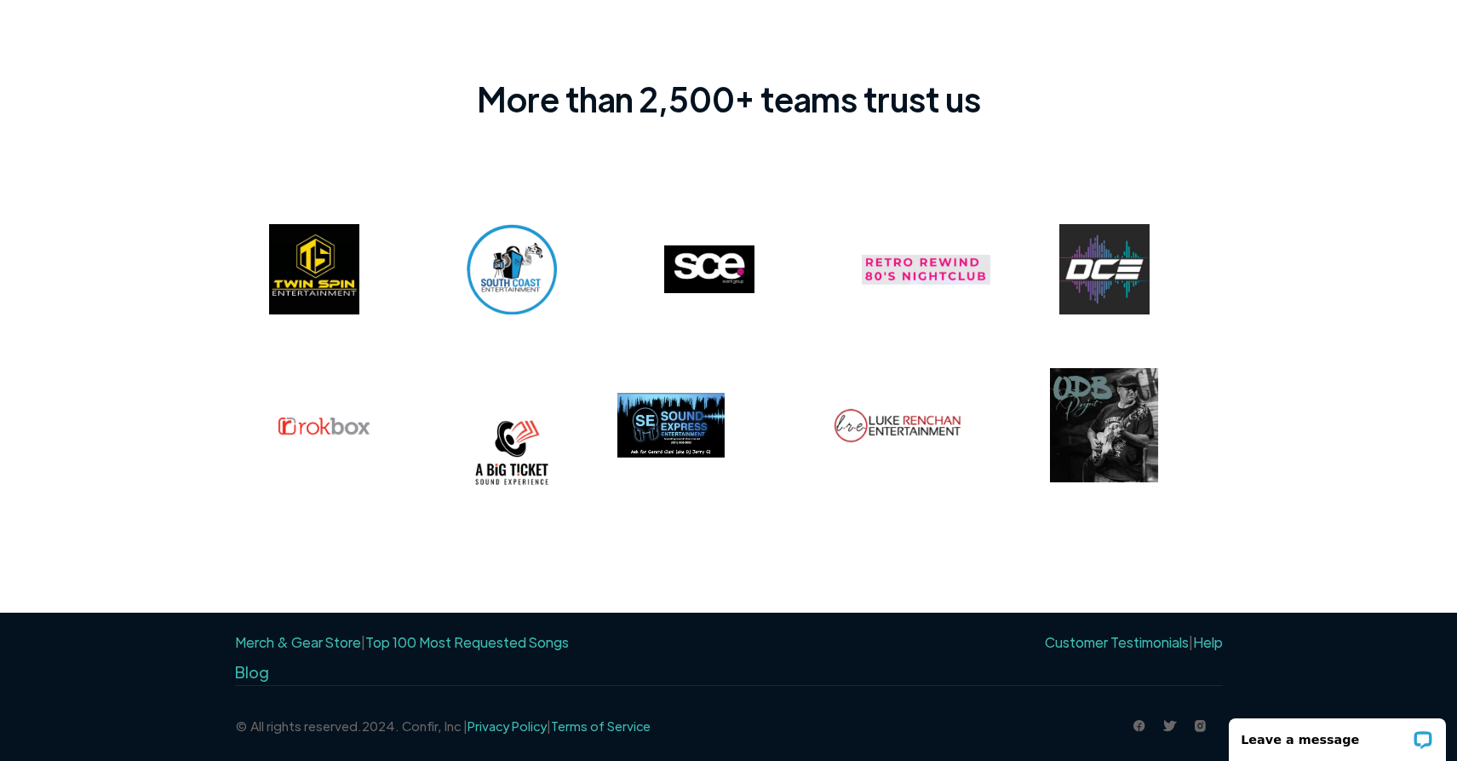
click at [1104, 395] on img at bounding box center [1104, 425] width 108 height 114
click at [911, 421] on img at bounding box center [898, 425] width 129 height 35
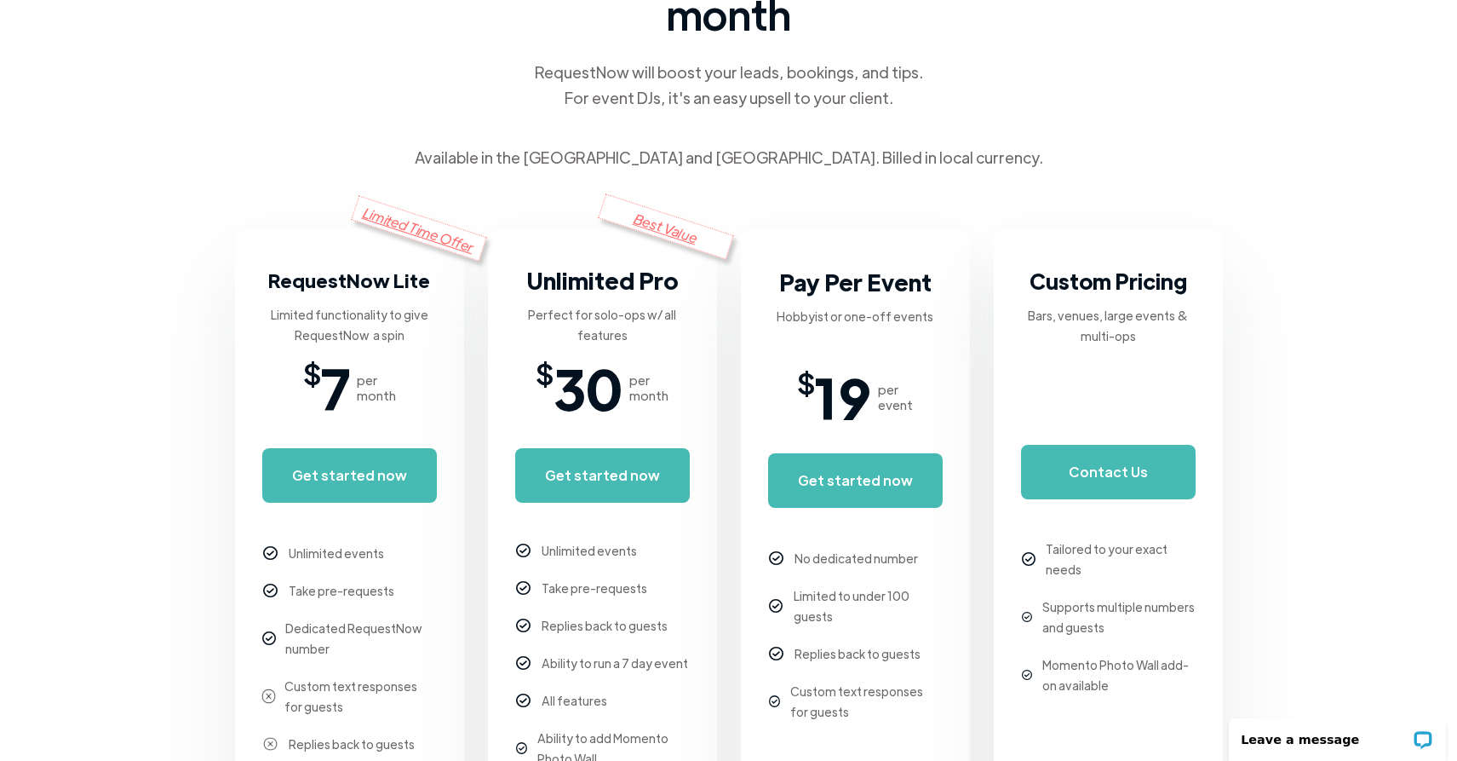
scroll to position [0, 0]
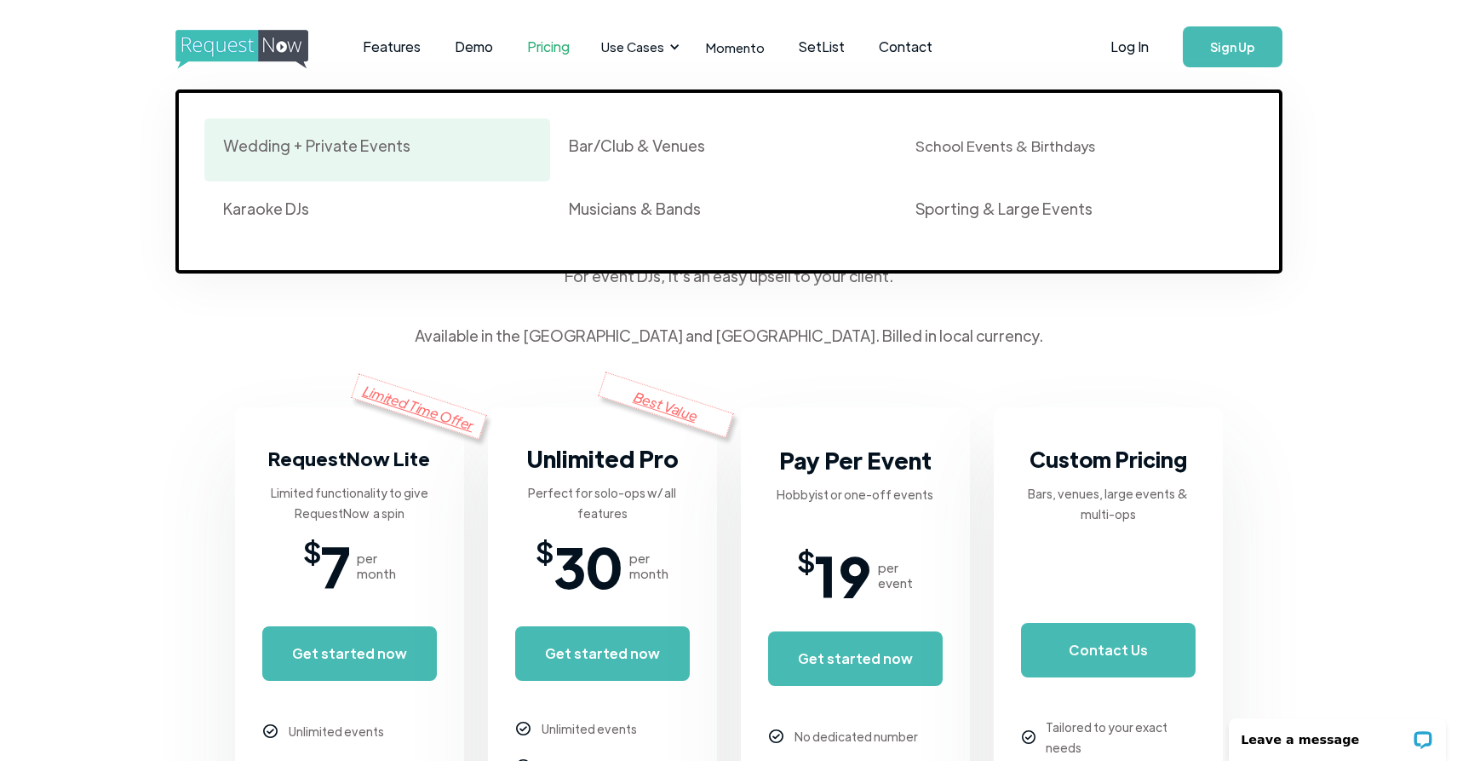
click at [371, 162] on div "Wedding + Private Events" at bounding box center [377, 149] width 309 height 29
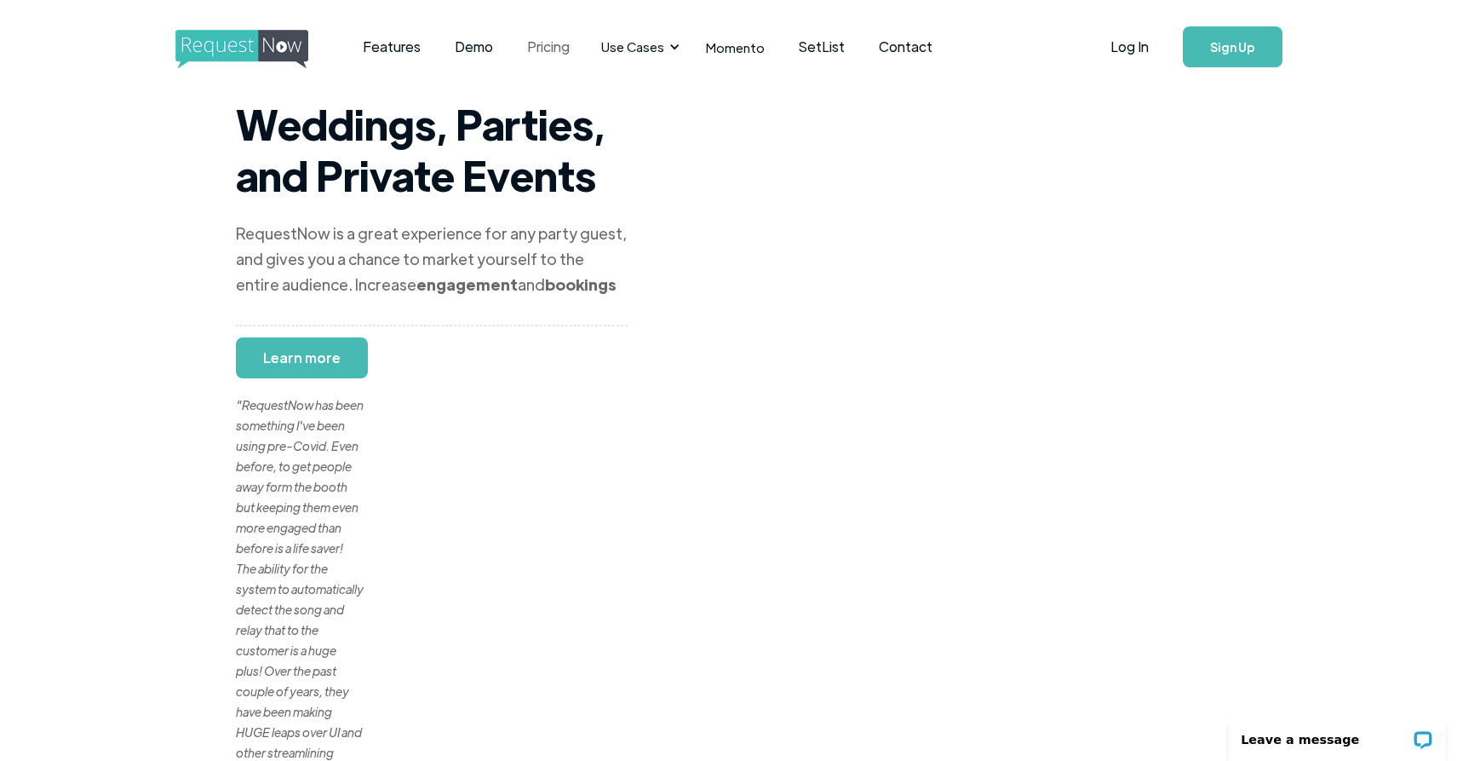
click at [554, 42] on link "Pricing" at bounding box center [548, 46] width 77 height 53
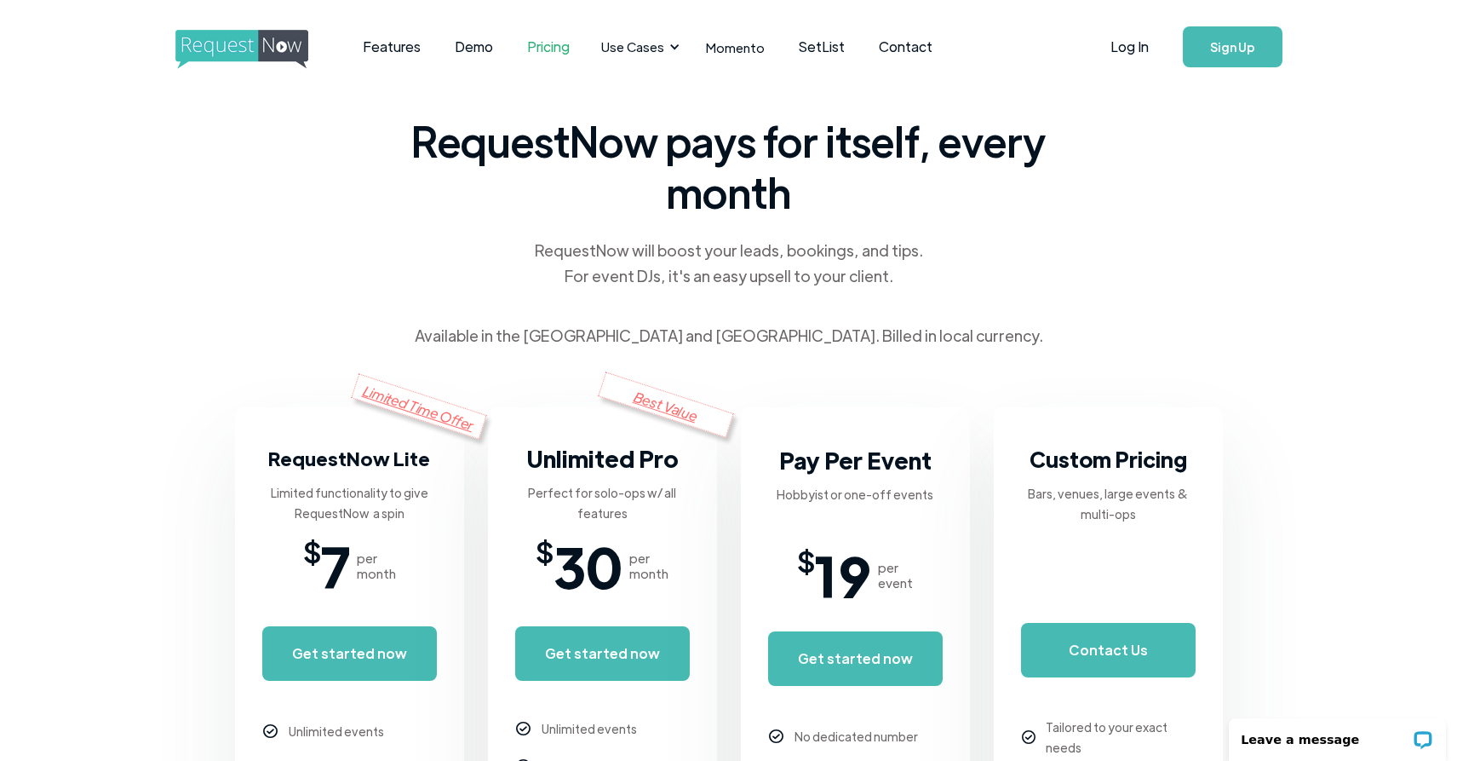
click at [217, 50] on img "home" at bounding box center [257, 49] width 164 height 39
